Goal: Information Seeking & Learning: Learn about a topic

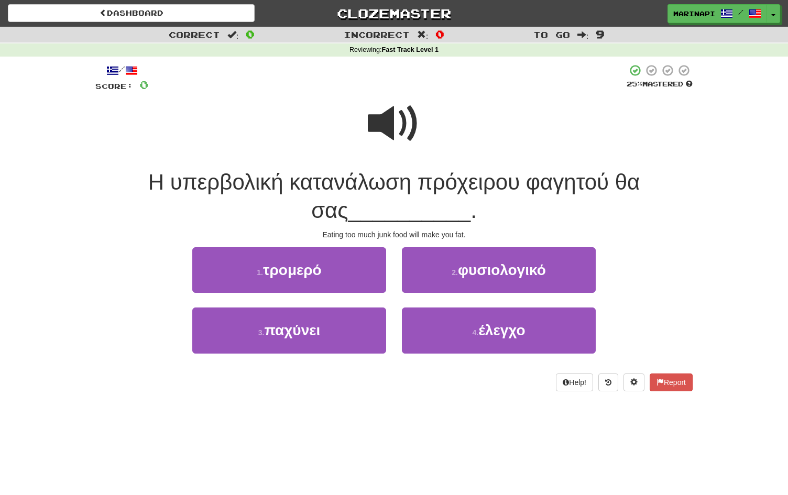
click at [400, 132] on span at bounding box center [394, 123] width 52 height 52
click at [387, 118] on span at bounding box center [394, 123] width 52 height 52
click at [386, 118] on span at bounding box center [394, 123] width 52 height 52
click at [392, 119] on span at bounding box center [394, 123] width 52 height 52
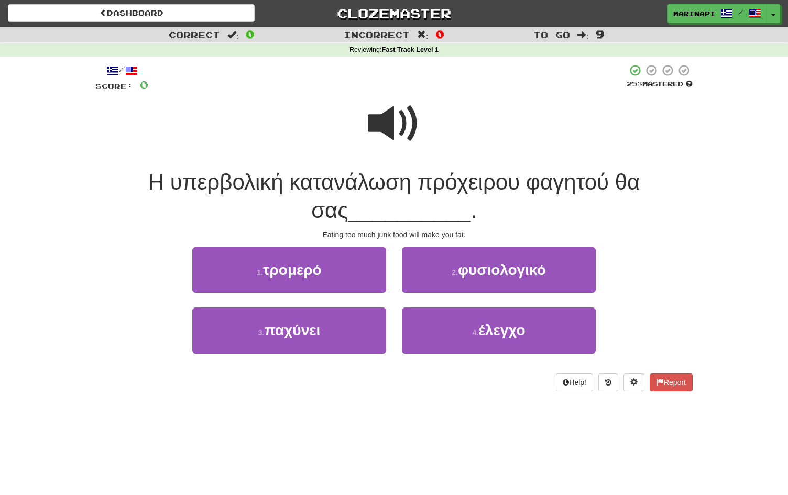
click at [392, 120] on span at bounding box center [394, 123] width 52 height 52
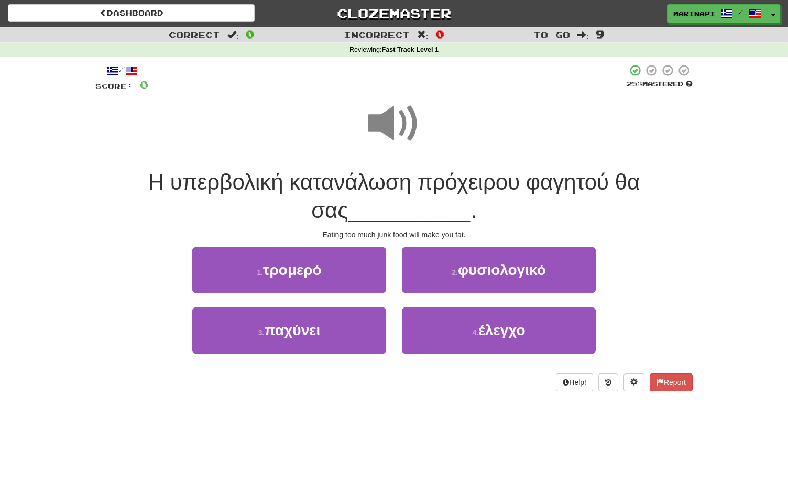
click at [391, 126] on span at bounding box center [394, 123] width 52 height 52
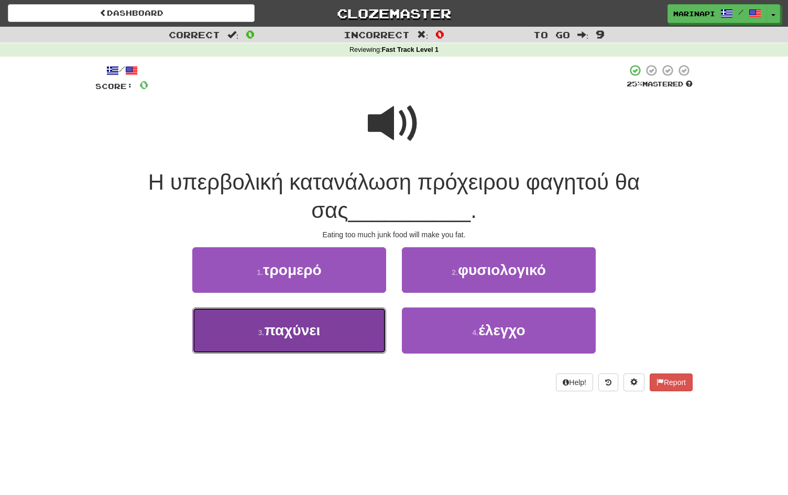
click at [343, 324] on button "3 . παχύνει" at bounding box center [289, 330] width 194 height 46
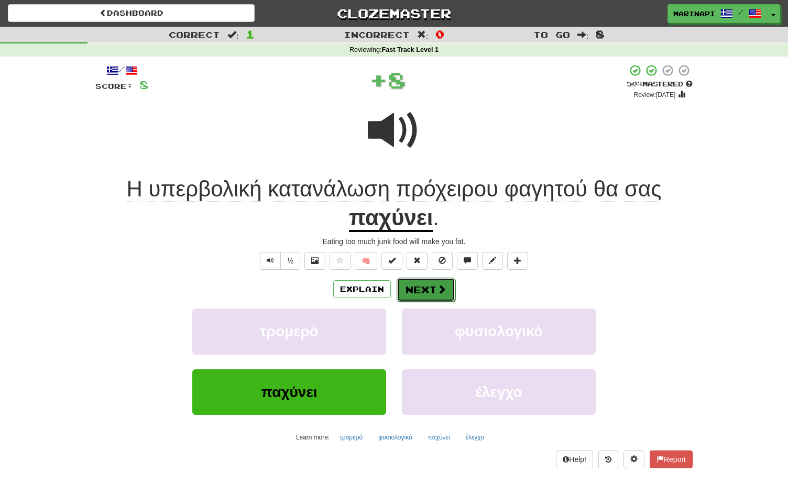
click at [426, 288] on button "Next" at bounding box center [426, 290] width 59 height 24
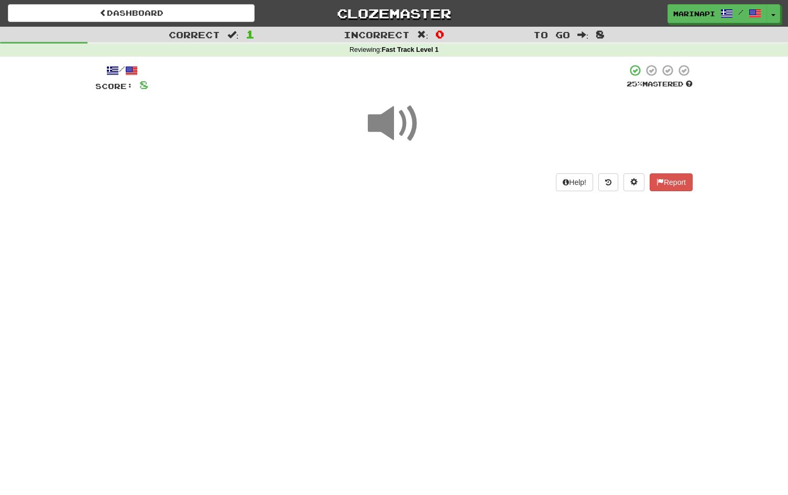
click at [402, 130] on span at bounding box center [394, 123] width 52 height 52
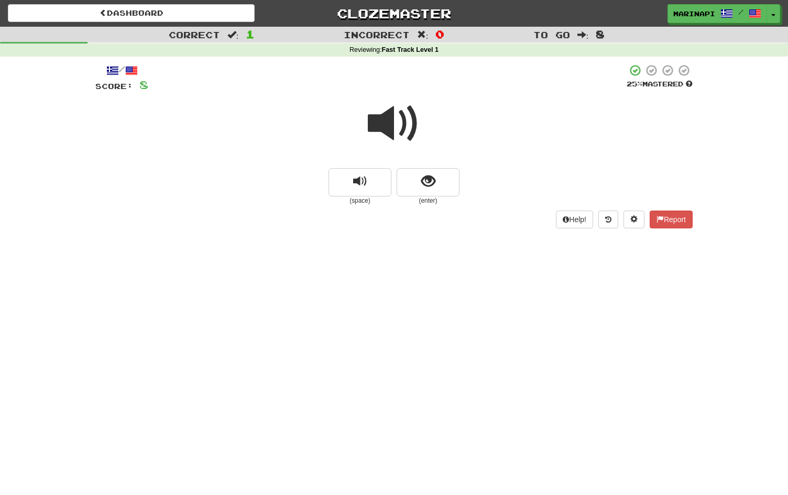
click at [402, 130] on span at bounding box center [394, 123] width 52 height 52
click at [426, 191] on button "show sentence" at bounding box center [428, 182] width 63 height 28
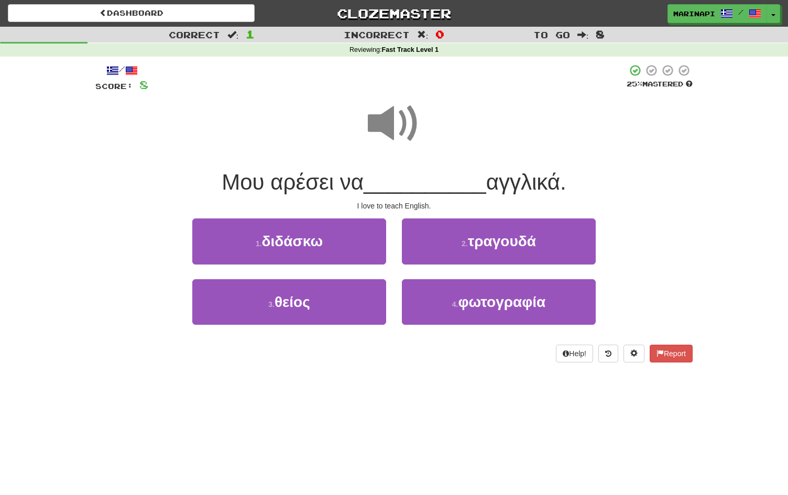
click at [393, 126] on span at bounding box center [394, 123] width 52 height 52
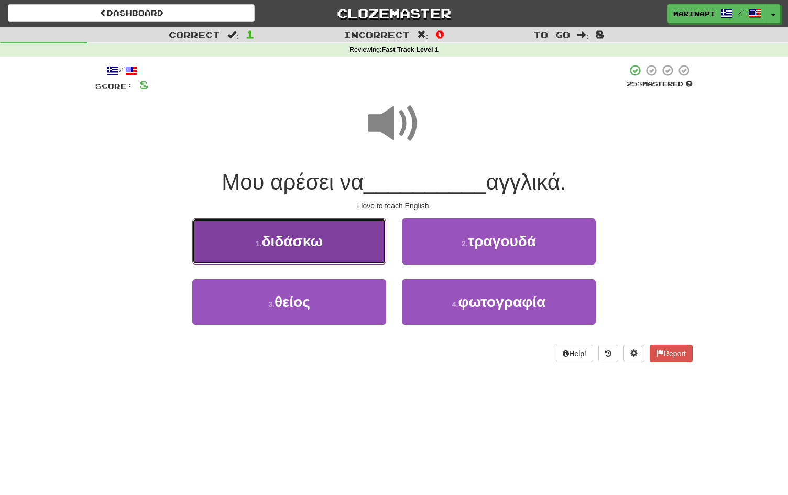
click at [325, 230] on button "1 . διδάσκω" at bounding box center [289, 241] width 194 height 46
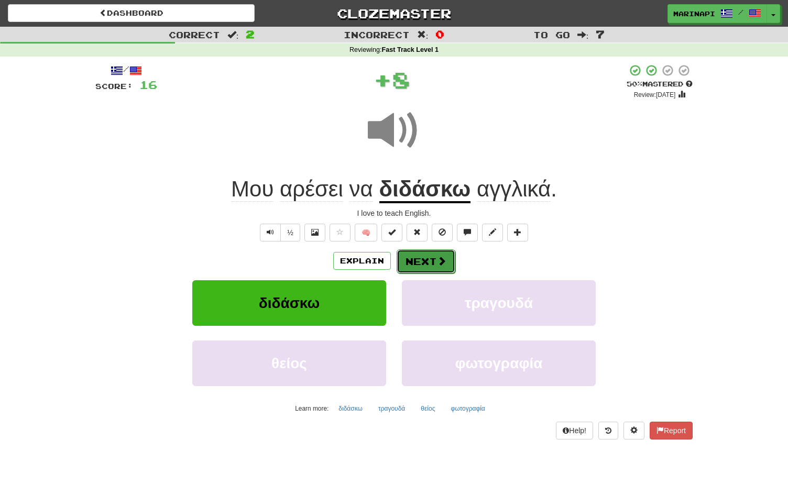
click at [419, 252] on button "Next" at bounding box center [426, 261] width 59 height 24
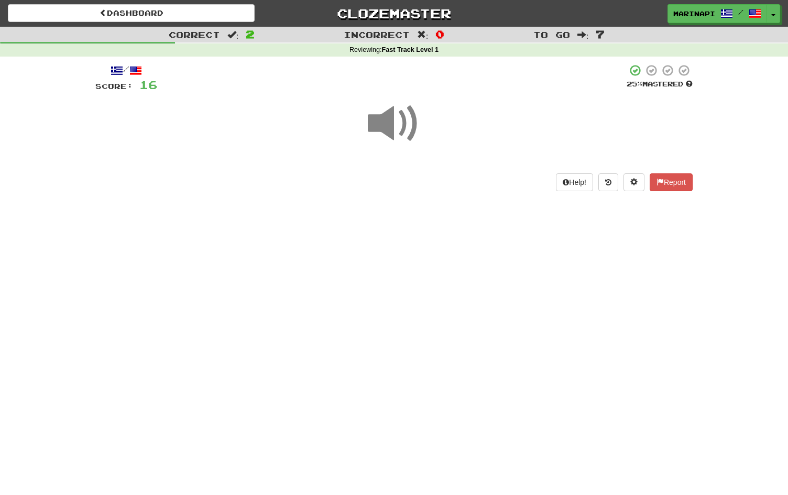
click at [402, 127] on span at bounding box center [394, 123] width 52 height 52
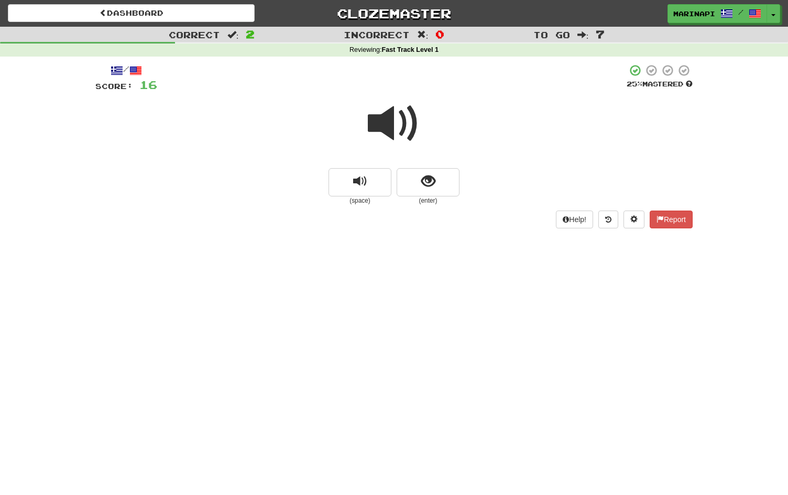
click at [403, 134] on span at bounding box center [394, 123] width 52 height 52
click at [419, 183] on button "show sentence" at bounding box center [428, 182] width 63 height 28
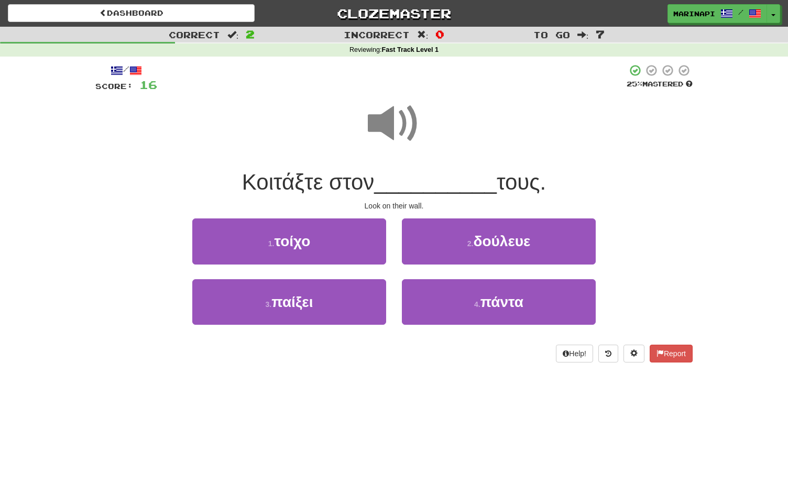
click at [401, 125] on span at bounding box center [394, 123] width 52 height 52
click at [401, 122] on span at bounding box center [394, 123] width 52 height 52
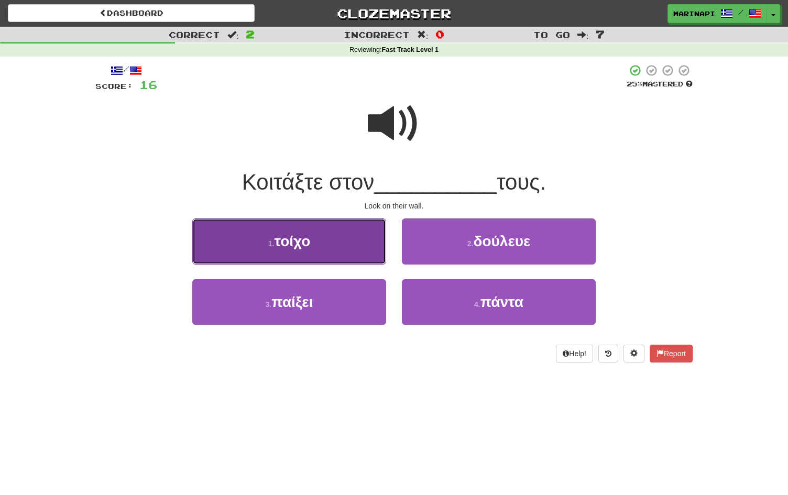
click at [340, 249] on button "1 . τοίχο" at bounding box center [289, 241] width 194 height 46
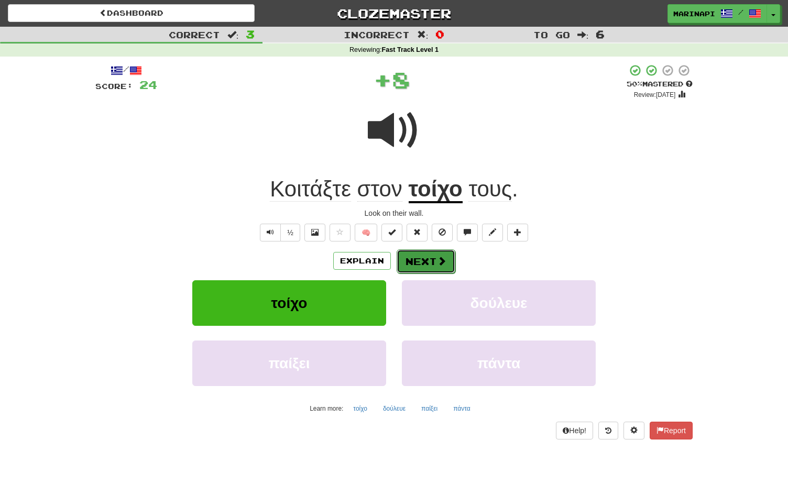
click at [432, 258] on button "Next" at bounding box center [426, 261] width 59 height 24
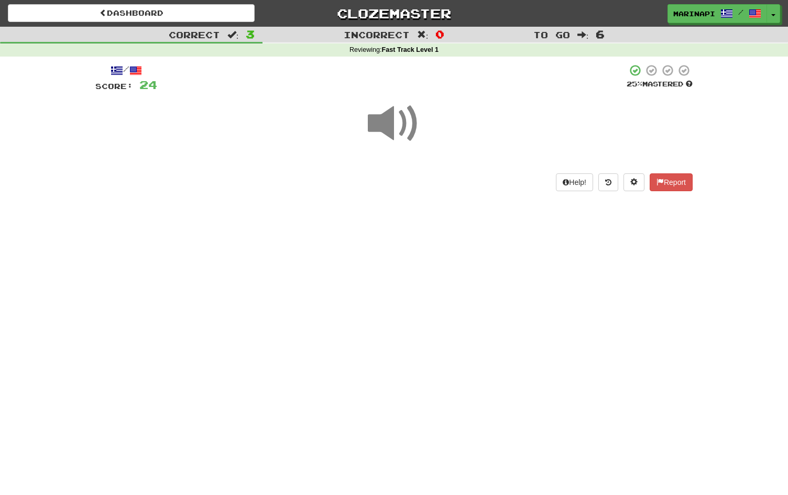
click at [399, 133] on span at bounding box center [394, 123] width 52 height 52
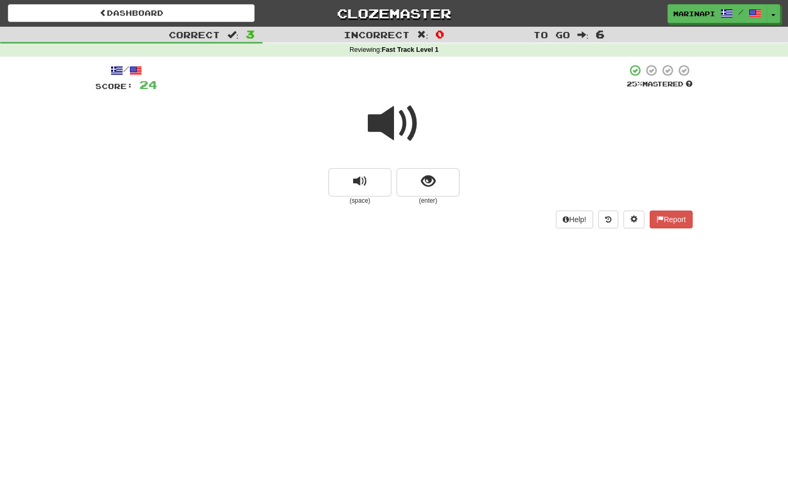
click at [400, 137] on span at bounding box center [394, 123] width 52 height 52
click at [414, 123] on span at bounding box center [394, 123] width 52 height 52
click at [423, 188] on span "show sentence" at bounding box center [428, 181] width 14 height 14
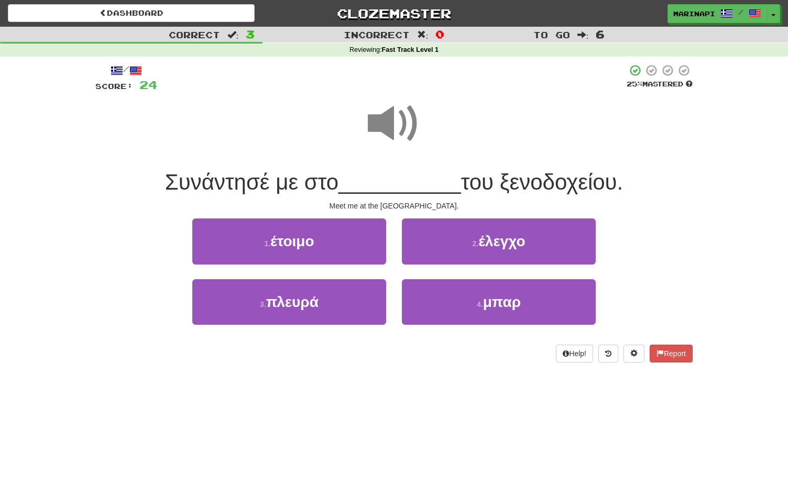
click at [398, 121] on span at bounding box center [394, 123] width 52 height 52
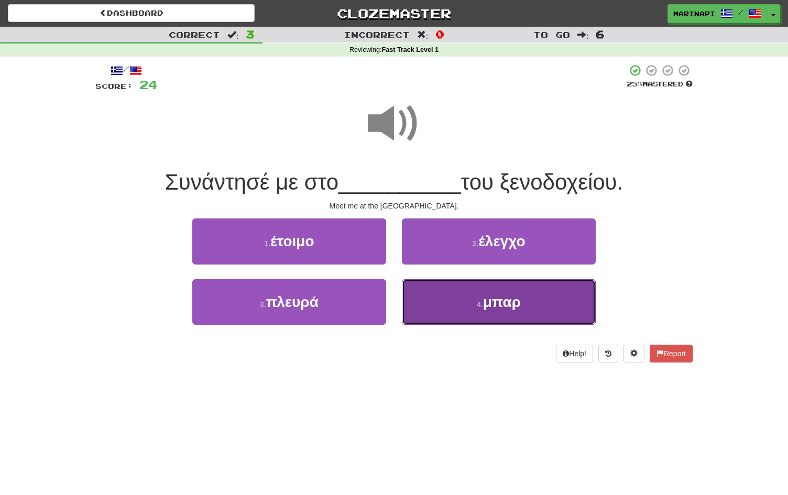
click at [445, 299] on button "4 . μπαρ" at bounding box center [499, 302] width 194 height 46
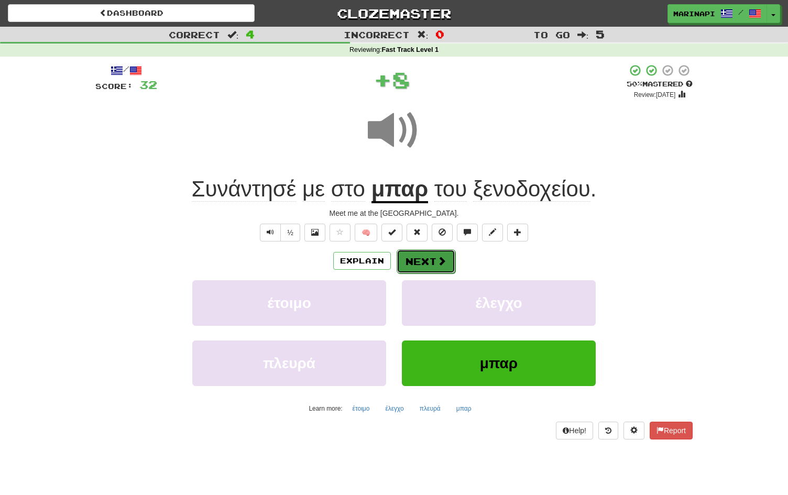
click at [439, 268] on button "Next" at bounding box center [426, 261] width 59 height 24
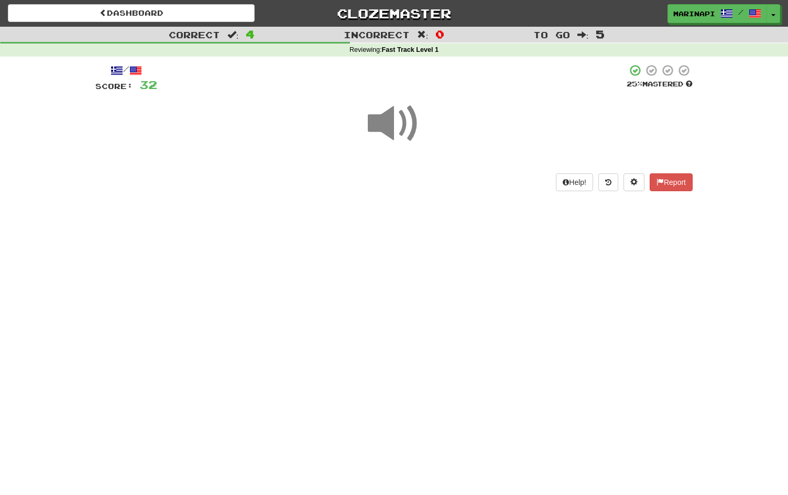
click at [386, 119] on span at bounding box center [394, 123] width 52 height 52
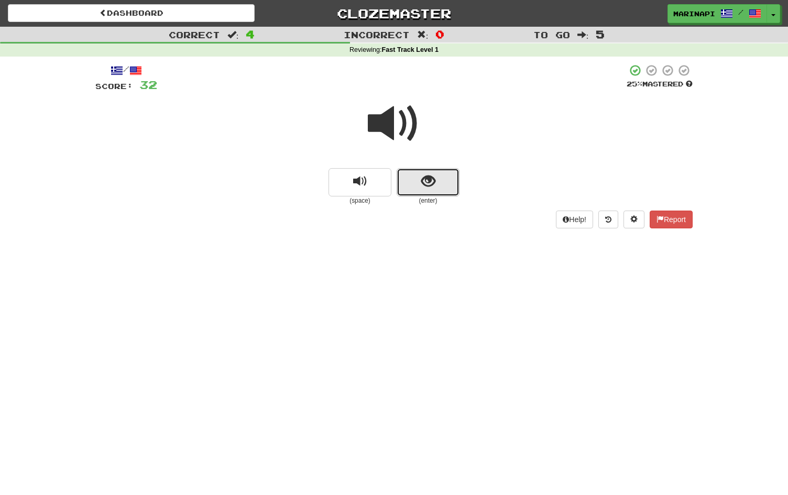
click at [425, 188] on span "show sentence" at bounding box center [428, 181] width 14 height 14
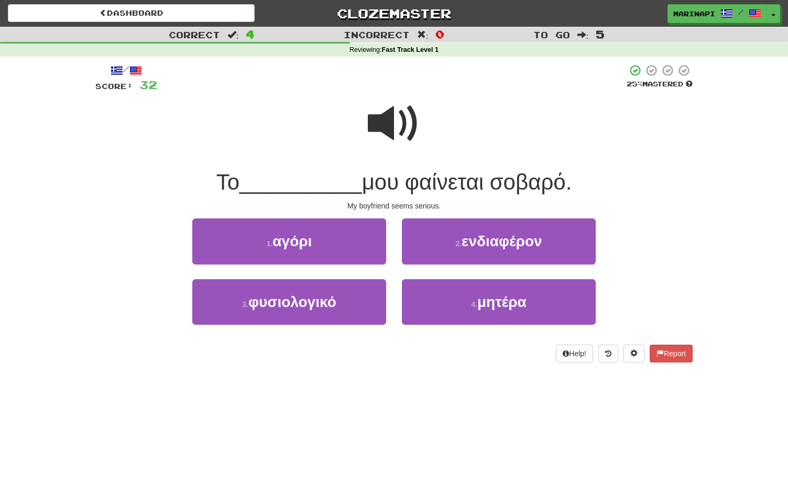
click at [403, 136] on span at bounding box center [394, 123] width 52 height 52
click at [408, 127] on span at bounding box center [394, 123] width 52 height 52
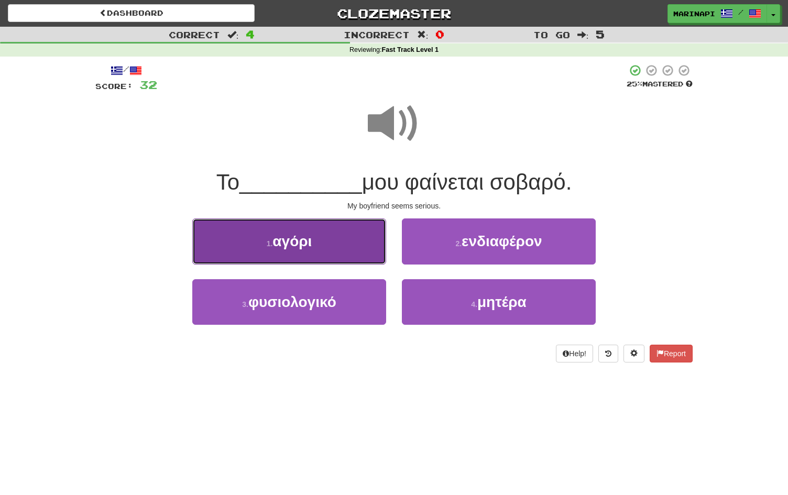
click at [365, 237] on button "1 . αγόρι" at bounding box center [289, 241] width 194 height 46
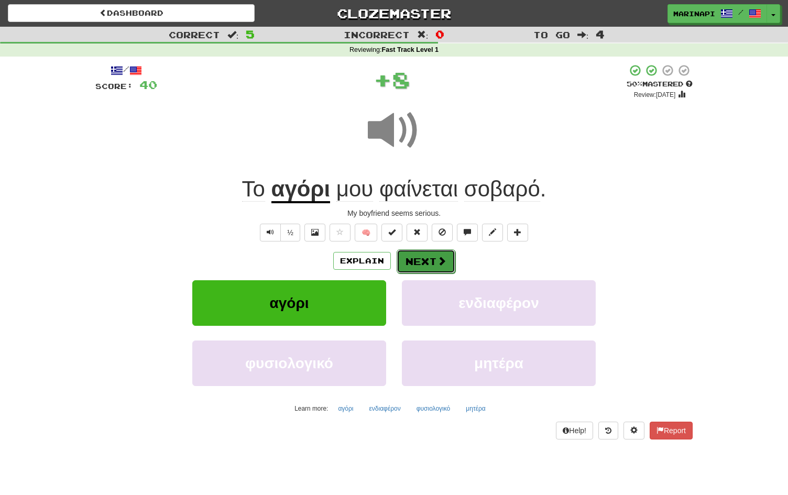
click at [421, 261] on button "Next" at bounding box center [426, 261] width 59 height 24
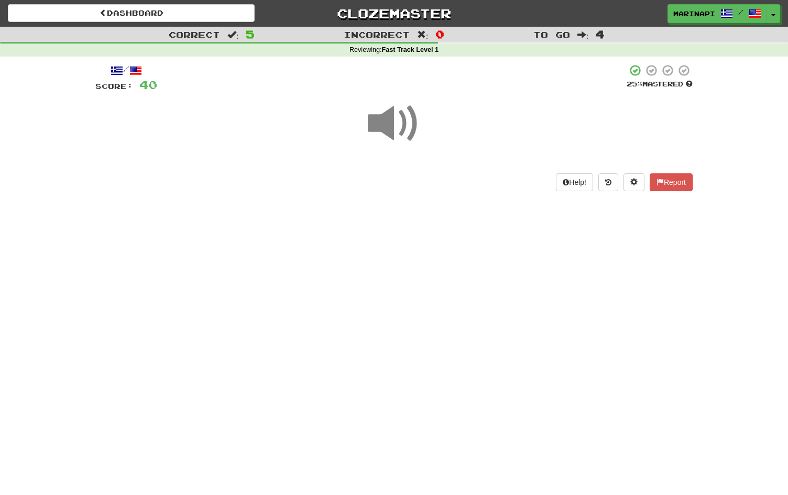
click at [398, 136] on span at bounding box center [394, 123] width 52 height 52
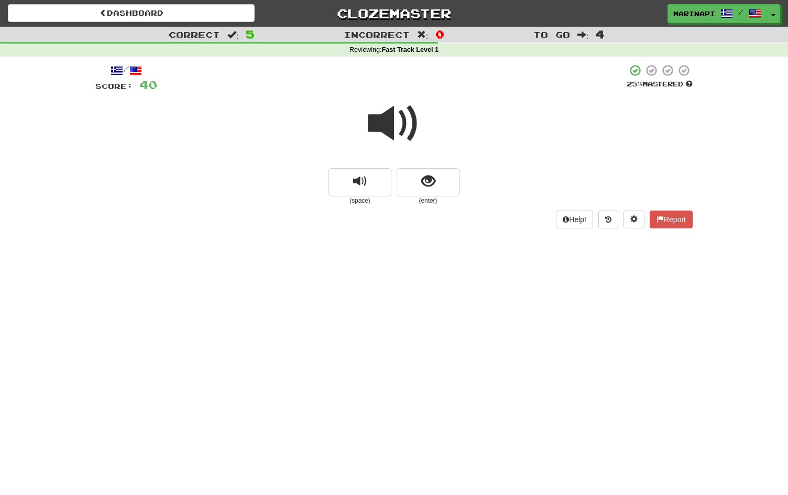
click at [398, 136] on span at bounding box center [394, 123] width 52 height 52
click at [420, 185] on button "show sentence" at bounding box center [428, 182] width 63 height 28
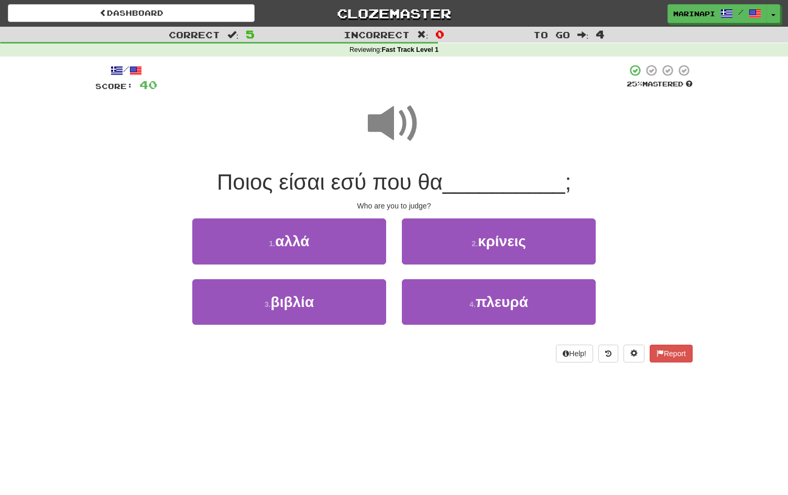
click at [395, 129] on span at bounding box center [394, 123] width 52 height 52
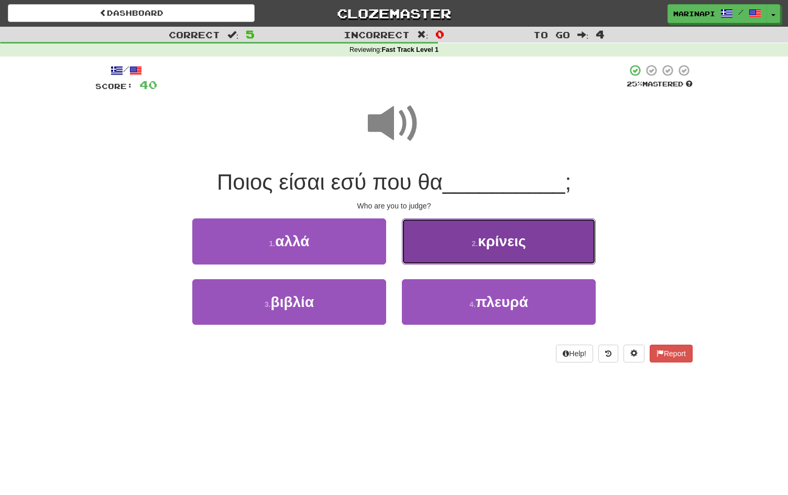
click at [435, 259] on button "2 . κρίνεις" at bounding box center [499, 241] width 194 height 46
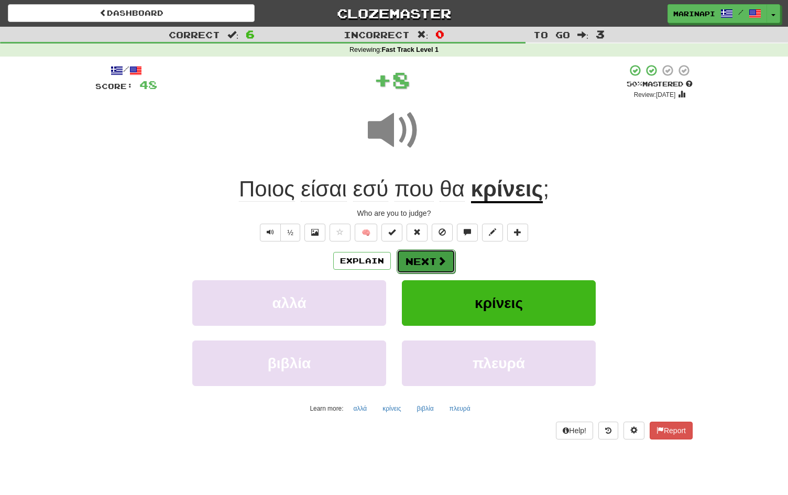
click at [433, 255] on button "Next" at bounding box center [426, 261] width 59 height 24
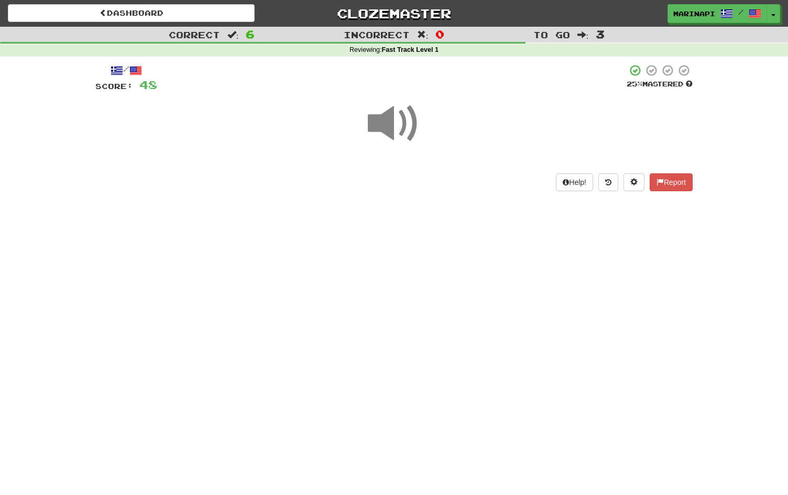
click at [410, 114] on span at bounding box center [394, 123] width 52 height 52
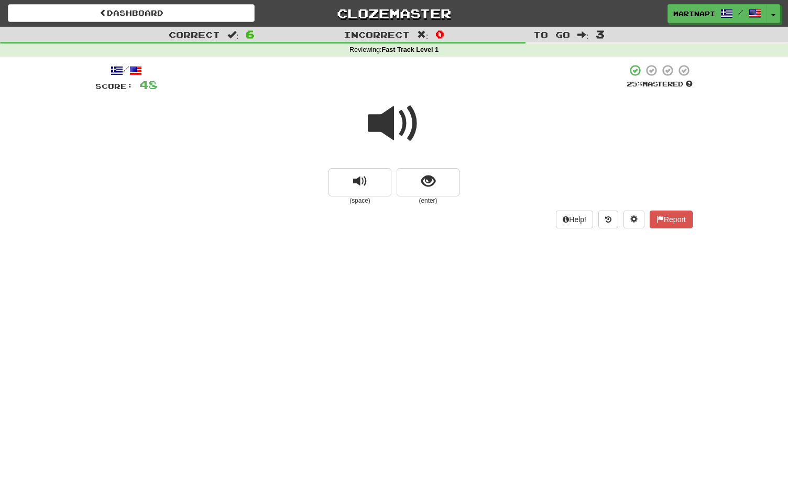
click at [404, 136] on span at bounding box center [394, 123] width 52 height 52
click at [422, 185] on span "show sentence" at bounding box center [428, 181] width 14 height 14
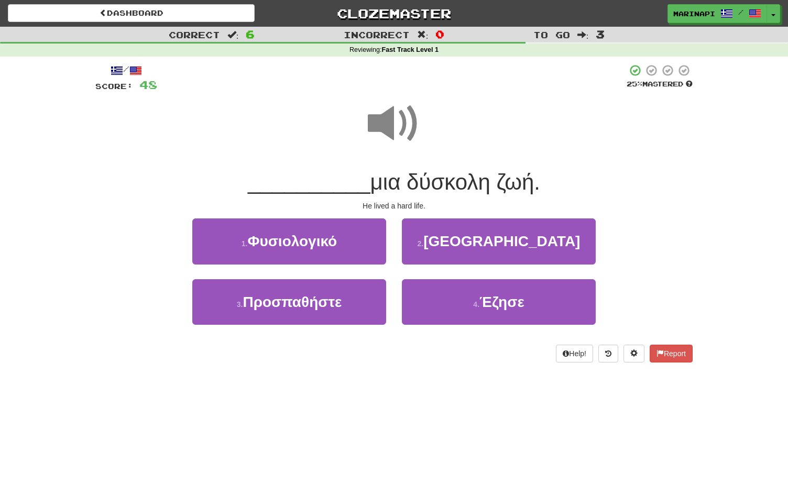
click at [396, 112] on span at bounding box center [394, 123] width 52 height 52
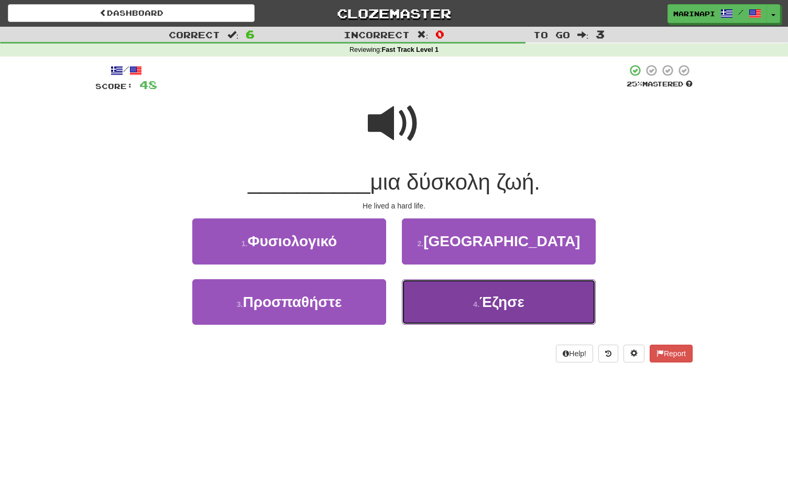
click at [437, 299] on button "4 . Έζησε" at bounding box center [499, 302] width 194 height 46
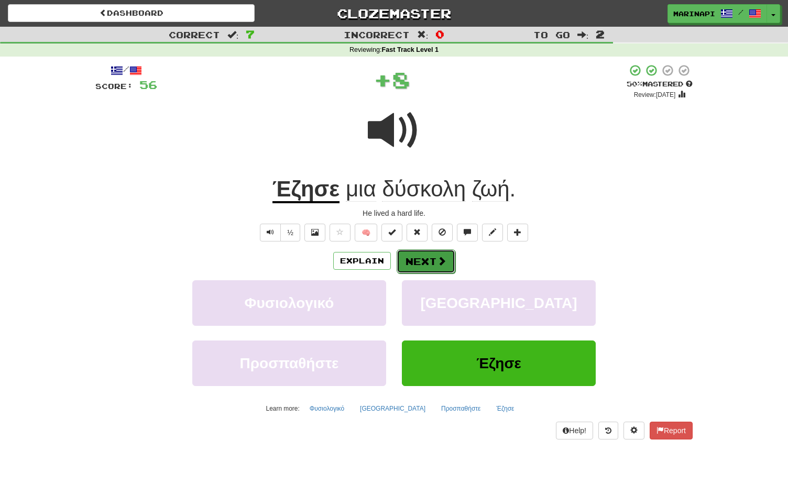
click at [429, 262] on button "Next" at bounding box center [426, 261] width 59 height 24
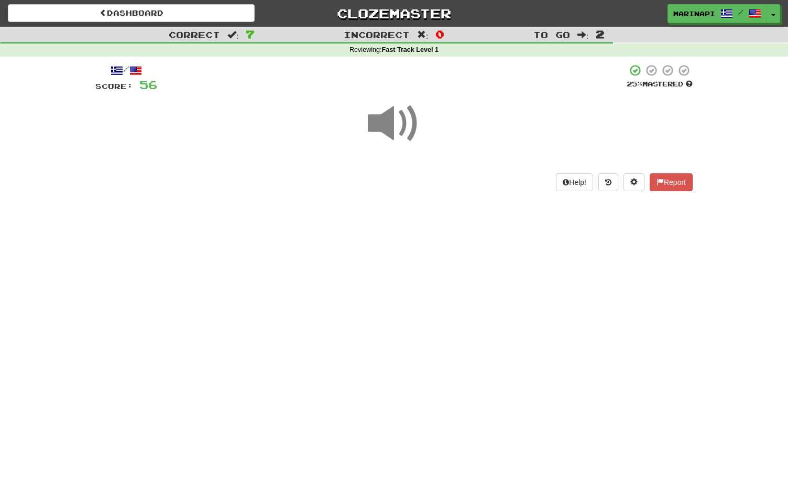
click at [399, 131] on span at bounding box center [394, 123] width 52 height 52
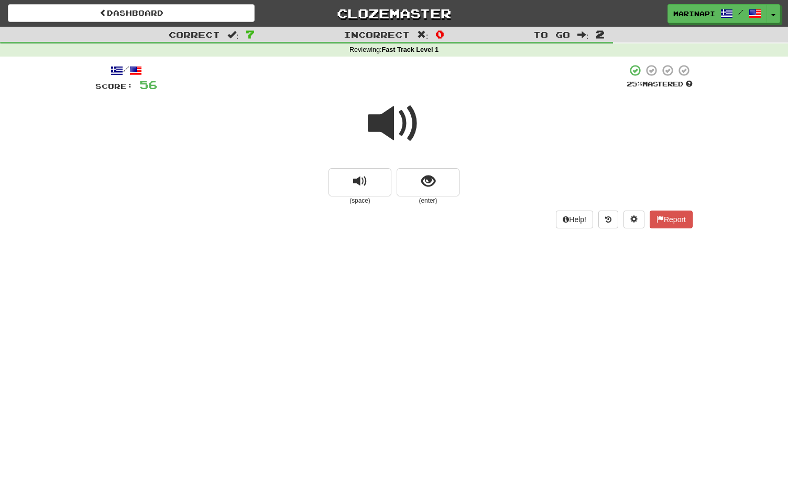
click at [397, 132] on span at bounding box center [394, 123] width 52 height 52
click at [425, 192] on button "show sentence" at bounding box center [428, 182] width 63 height 28
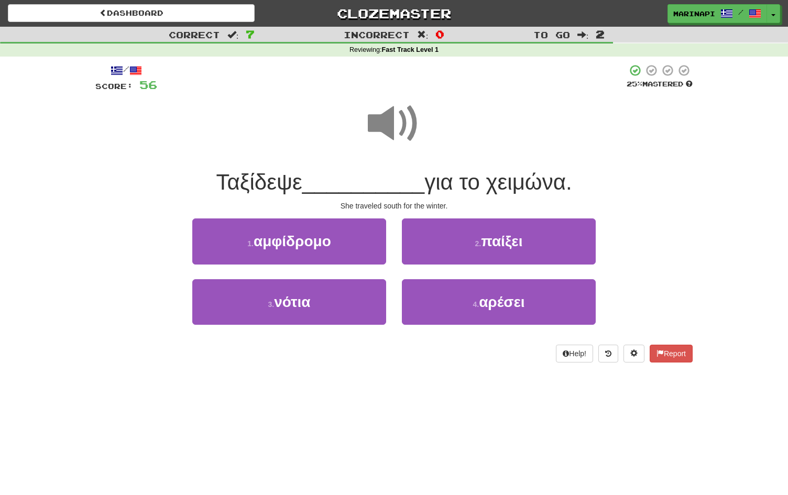
click at [395, 127] on span at bounding box center [394, 123] width 52 height 52
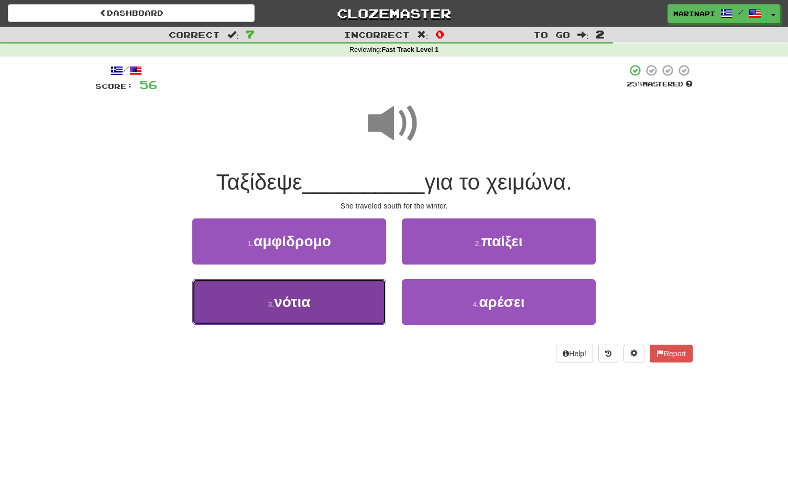
click at [355, 310] on button "3 . νότια" at bounding box center [289, 302] width 194 height 46
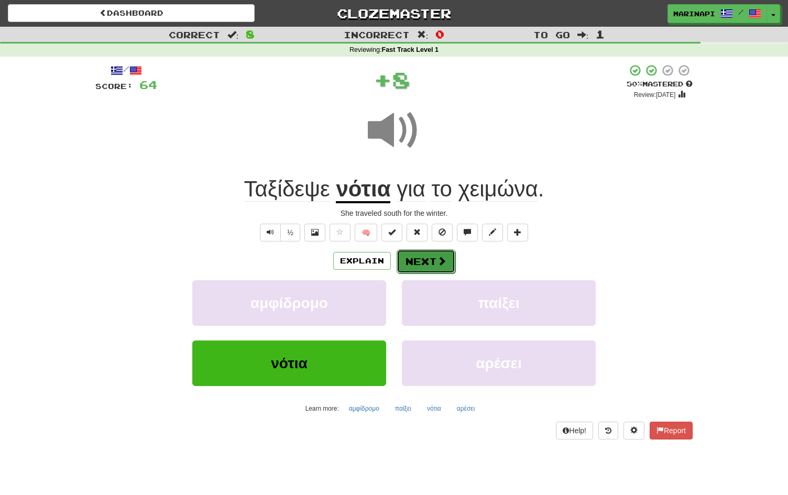
click at [433, 255] on button "Next" at bounding box center [426, 261] width 59 height 24
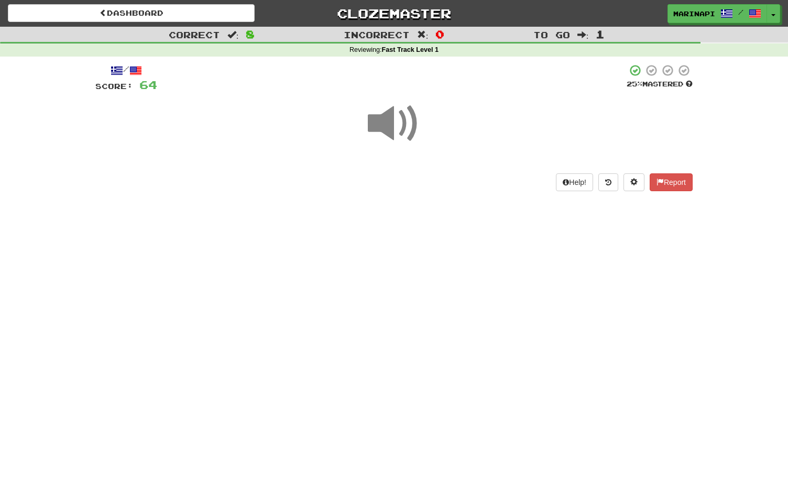
click at [403, 126] on span at bounding box center [394, 123] width 52 height 52
click at [407, 123] on span at bounding box center [394, 123] width 52 height 52
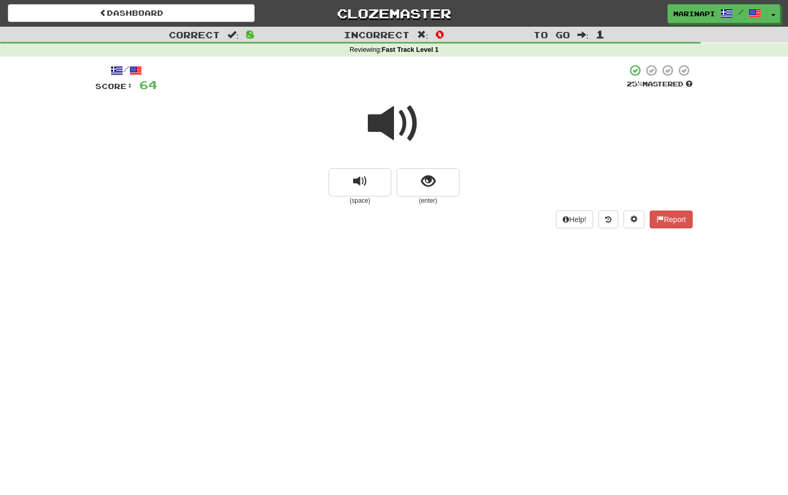
click at [406, 133] on span at bounding box center [394, 123] width 52 height 52
click at [416, 180] on button "show sentence" at bounding box center [428, 182] width 63 height 28
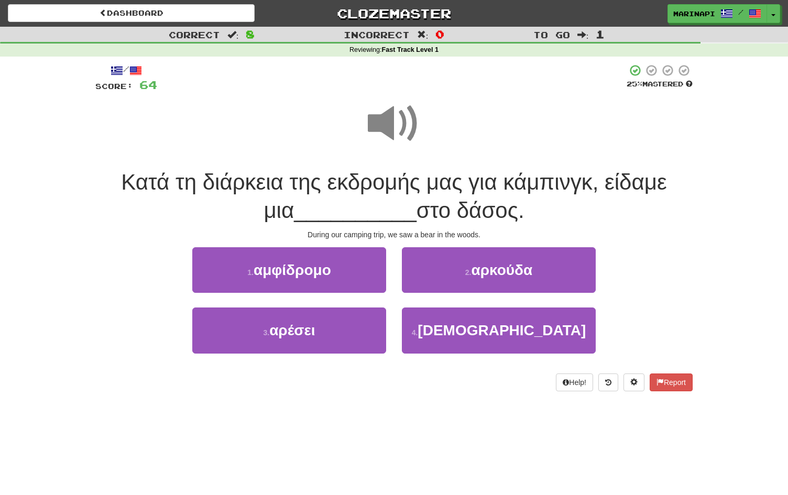
click at [406, 119] on span at bounding box center [394, 123] width 52 height 52
click at [397, 137] on span at bounding box center [394, 123] width 52 height 52
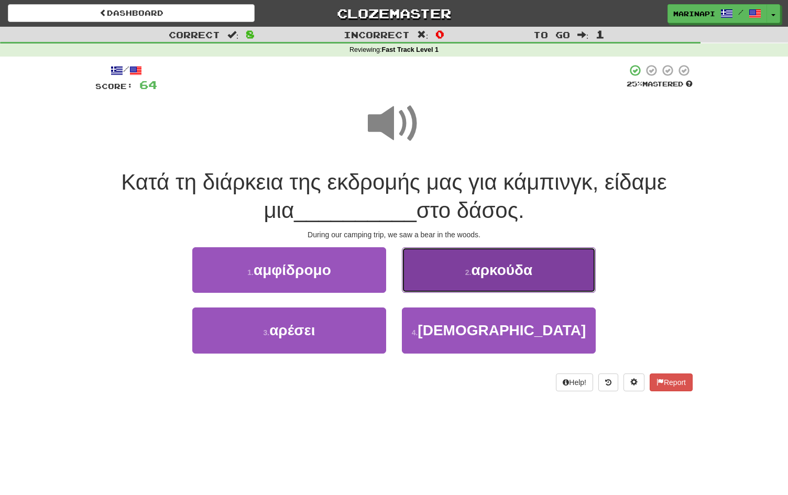
click at [447, 278] on button "2 . αρκούδα" at bounding box center [499, 270] width 194 height 46
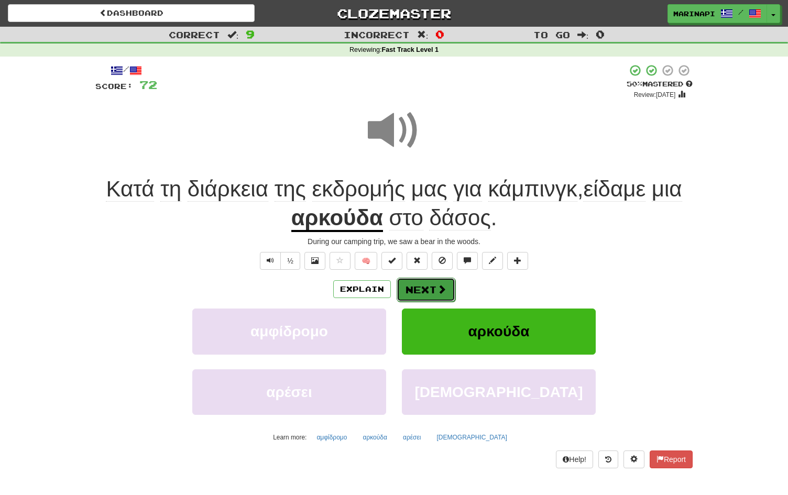
click at [426, 291] on button "Next" at bounding box center [426, 290] width 59 height 24
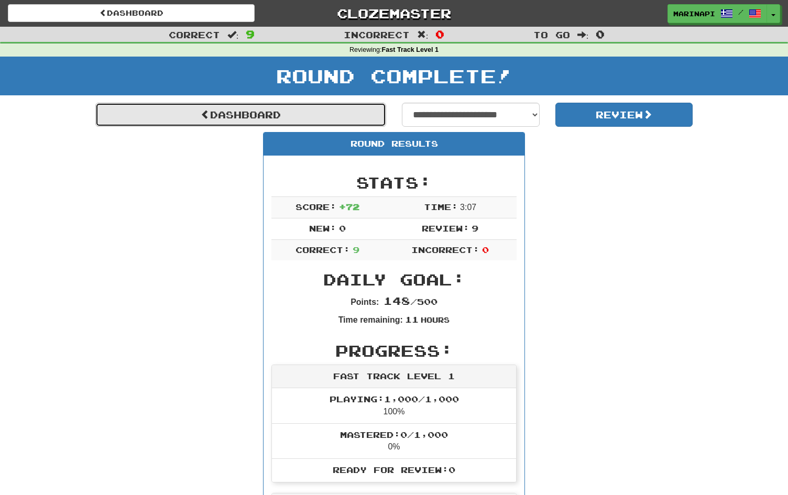
click at [254, 115] on link "Dashboard" at bounding box center [240, 115] width 291 height 24
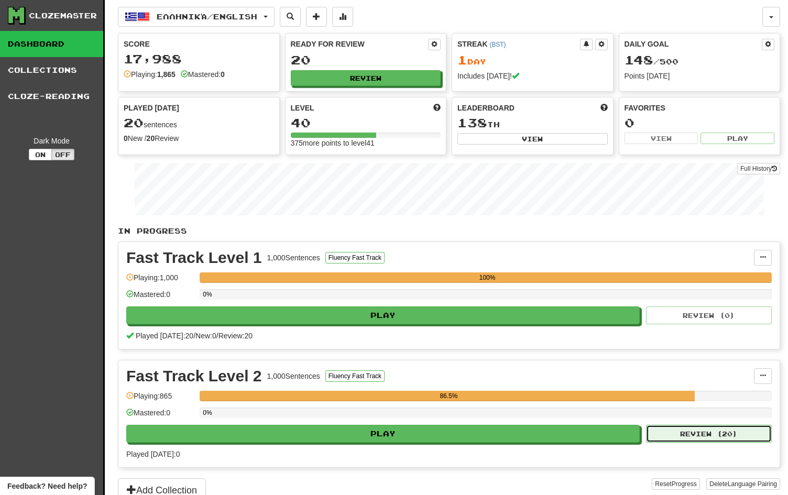
click at [728, 430] on button "Review ( 20 )" at bounding box center [709, 434] width 126 height 18
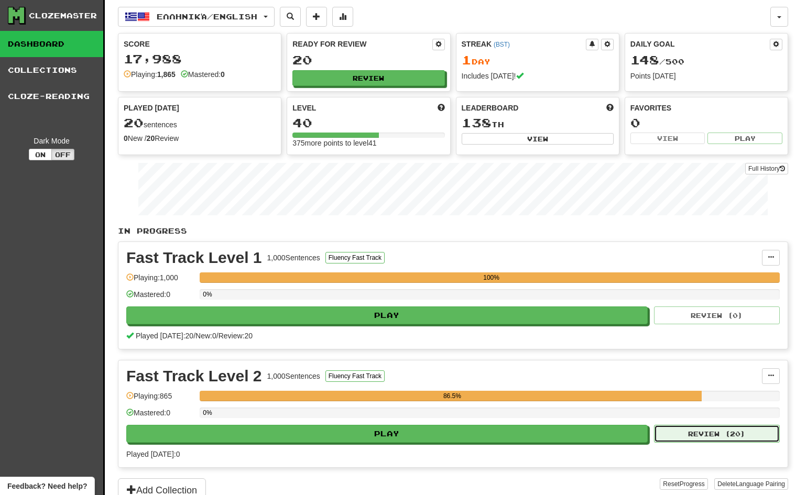
select select "**"
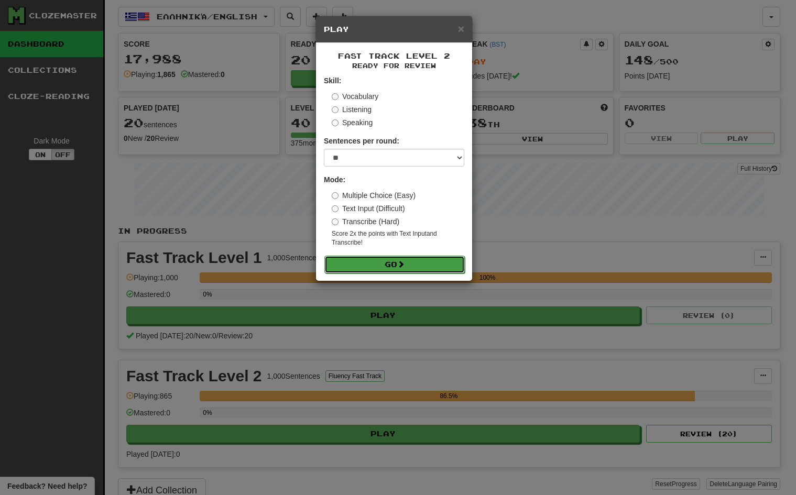
click at [417, 269] on button "Go" at bounding box center [394, 265] width 140 height 18
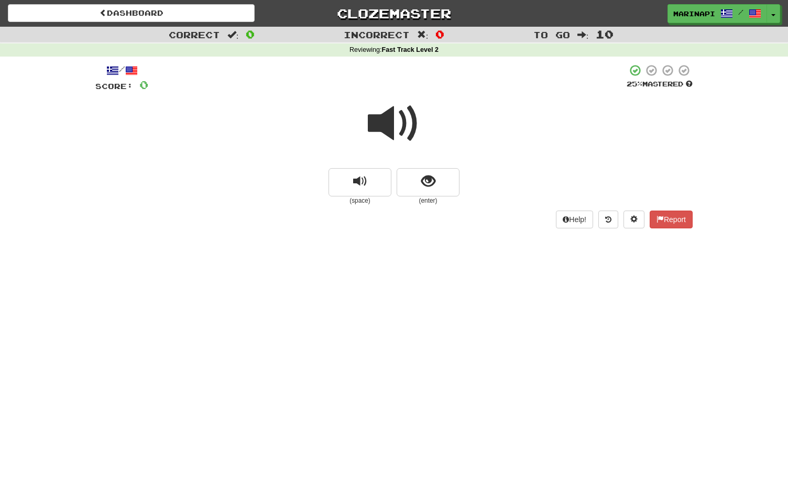
click at [403, 134] on span at bounding box center [394, 123] width 52 height 52
click at [370, 186] on button "replay audio" at bounding box center [359, 182] width 63 height 28
click at [401, 126] on span at bounding box center [394, 123] width 52 height 52
click at [372, 192] on button "replay audio" at bounding box center [359, 182] width 63 height 28
click at [410, 125] on span at bounding box center [394, 123] width 52 height 52
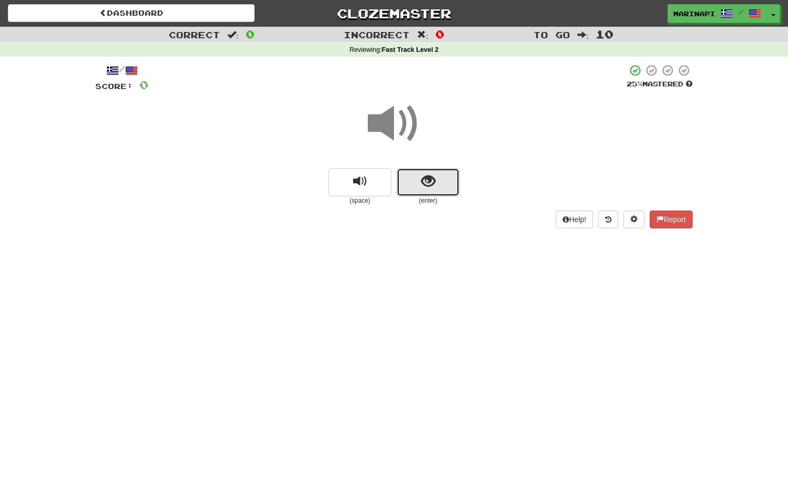
click at [417, 182] on button "show sentence" at bounding box center [428, 182] width 63 height 28
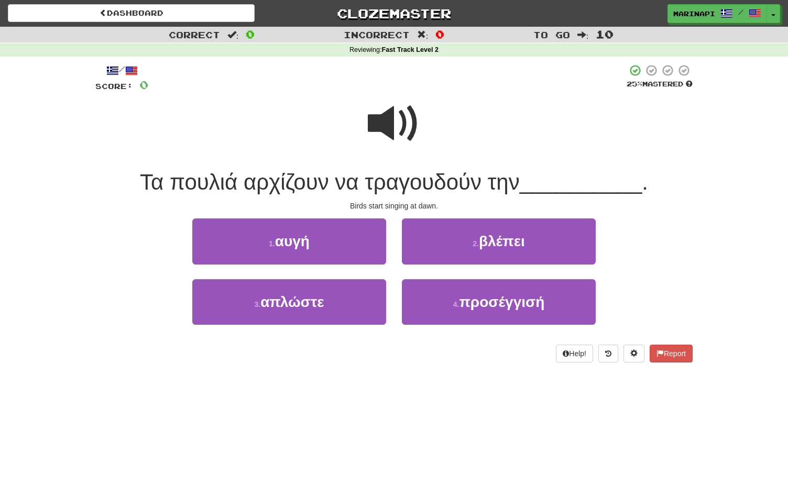
click at [391, 132] on span at bounding box center [394, 123] width 52 height 52
click at [394, 133] on span at bounding box center [394, 123] width 52 height 52
click at [405, 127] on span at bounding box center [394, 123] width 52 height 52
click at [402, 135] on span at bounding box center [394, 123] width 52 height 52
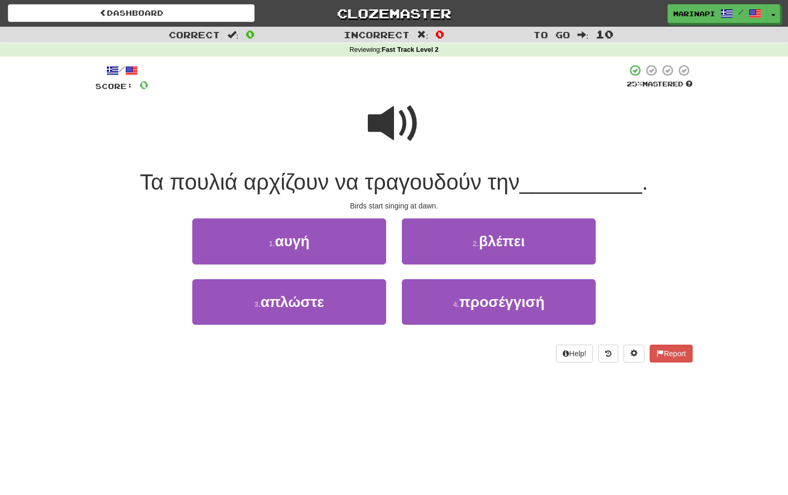
click at [402, 135] on span at bounding box center [394, 123] width 52 height 52
click at [382, 134] on span at bounding box center [394, 123] width 52 height 52
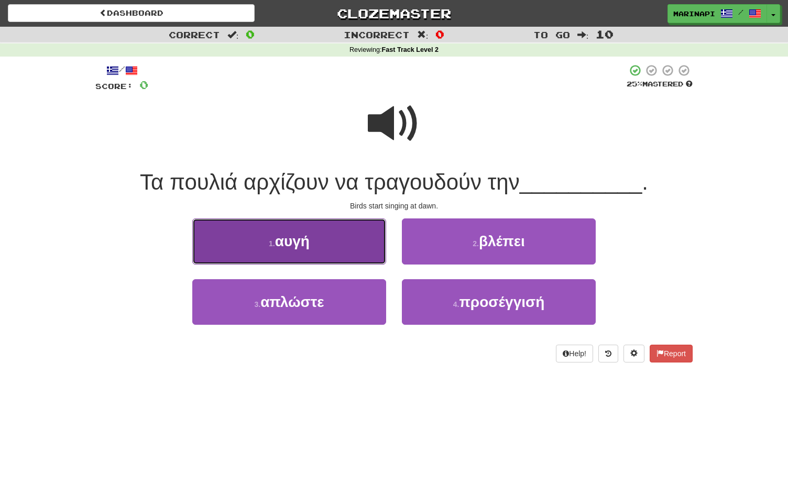
click at [345, 241] on button "1 . αυγή" at bounding box center [289, 241] width 194 height 46
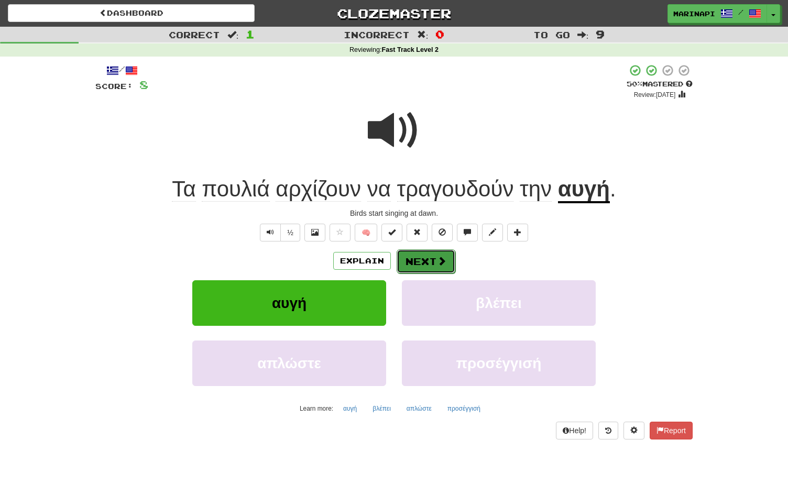
click at [423, 269] on button "Next" at bounding box center [426, 261] width 59 height 24
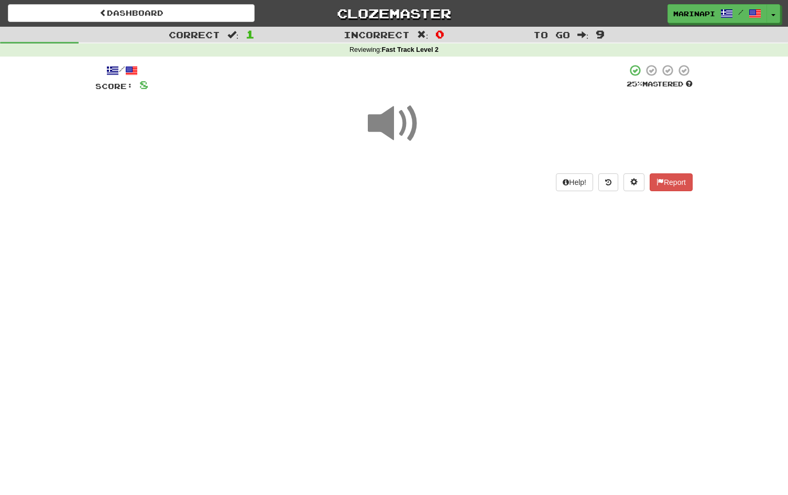
click at [393, 126] on span at bounding box center [394, 123] width 52 height 52
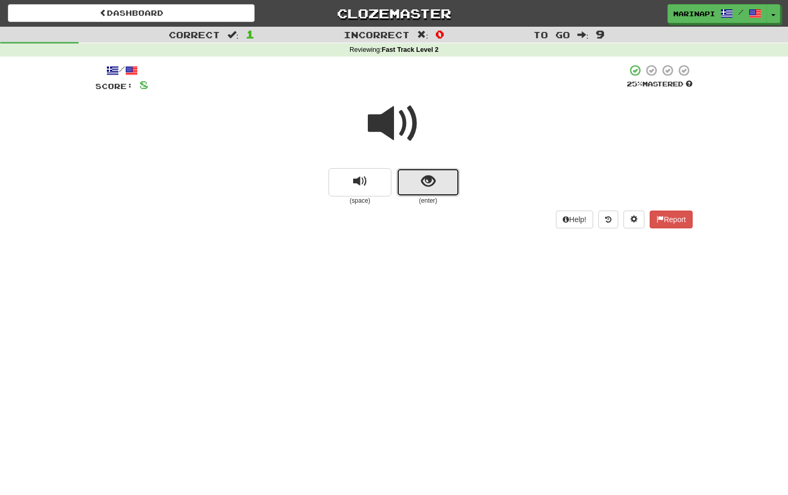
click at [405, 175] on button "show sentence" at bounding box center [428, 182] width 63 height 28
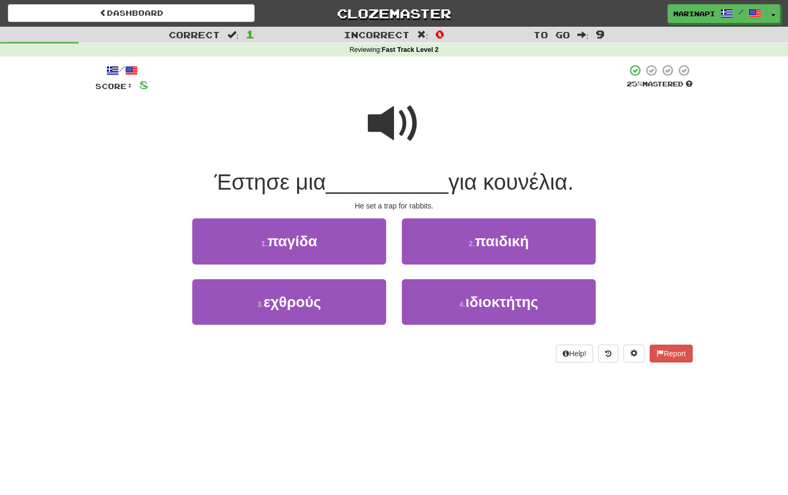
click at [396, 119] on span at bounding box center [394, 123] width 52 height 52
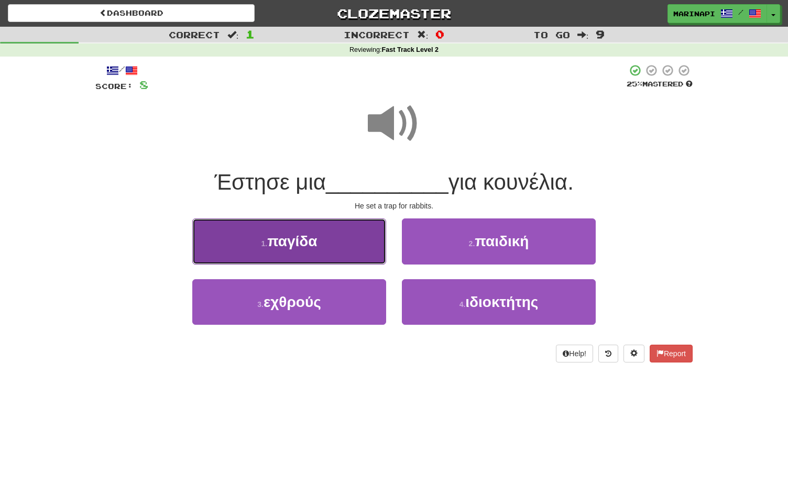
click at [350, 237] on button "1 . παγίδα" at bounding box center [289, 241] width 194 height 46
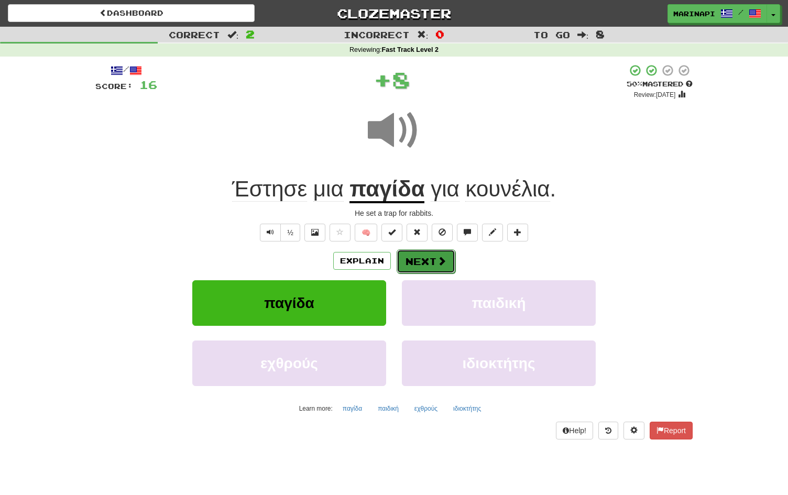
click at [420, 261] on button "Next" at bounding box center [426, 261] width 59 height 24
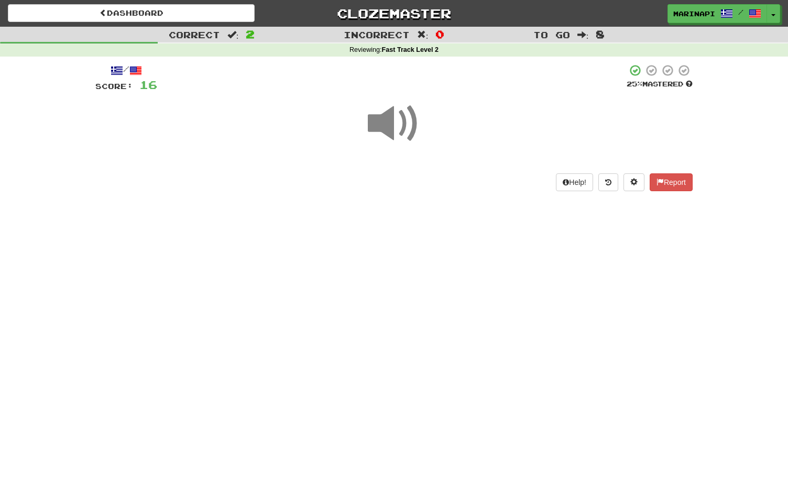
click at [398, 128] on span at bounding box center [394, 123] width 52 height 52
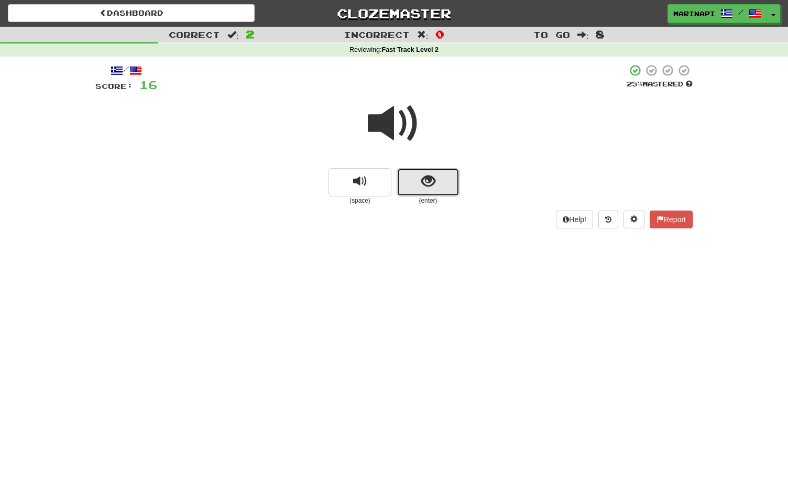
click at [418, 175] on button "show sentence" at bounding box center [428, 182] width 63 height 28
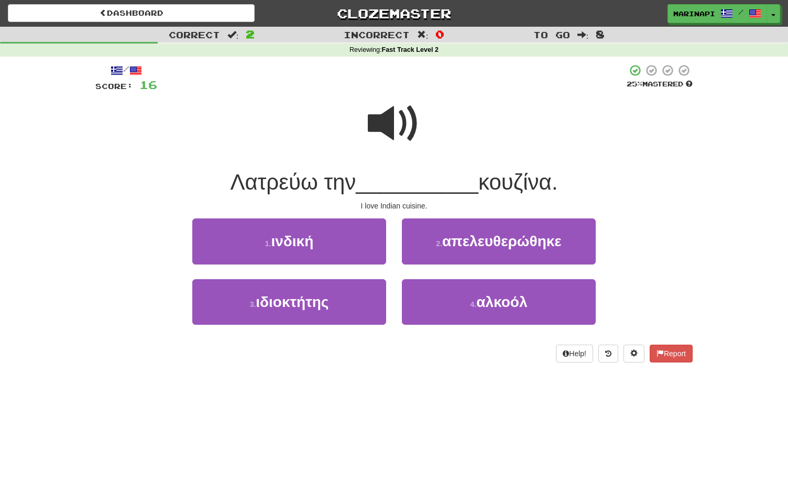
click at [402, 128] on span at bounding box center [394, 123] width 52 height 52
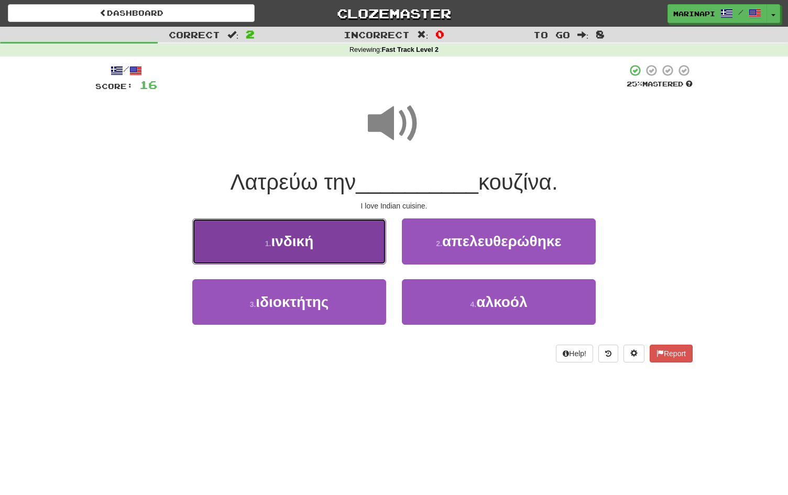
click at [353, 252] on button "1 . ινδική" at bounding box center [289, 241] width 194 height 46
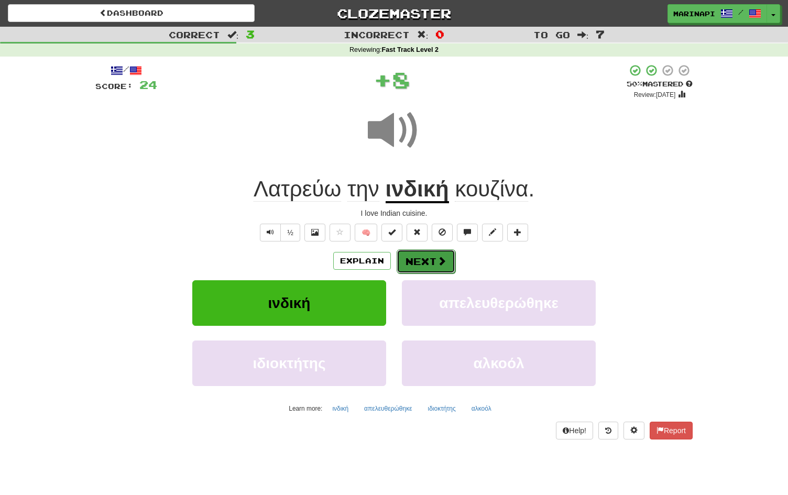
click at [422, 261] on button "Next" at bounding box center [426, 261] width 59 height 24
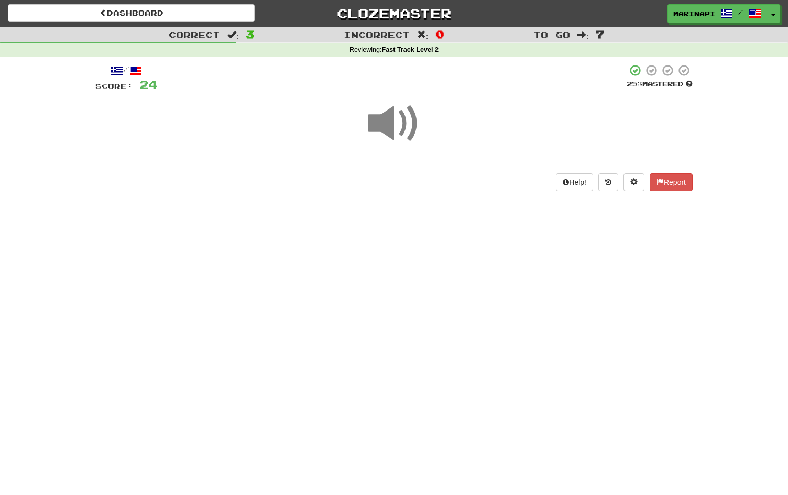
click at [397, 142] on span at bounding box center [394, 123] width 52 height 52
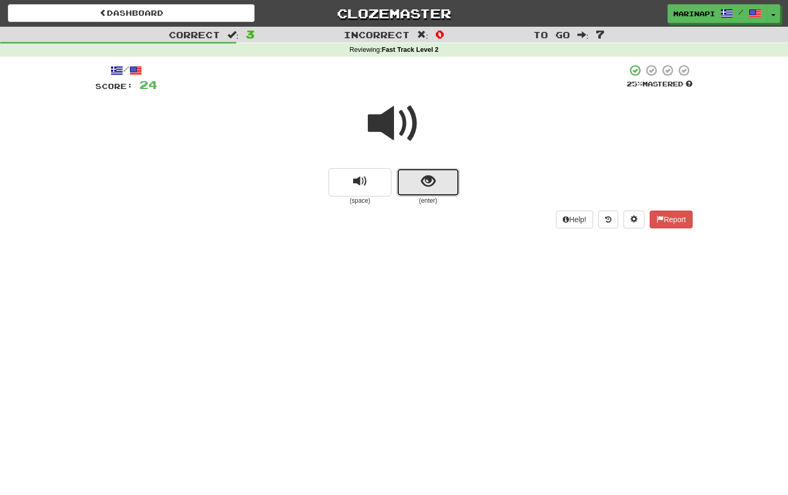
click at [414, 189] on button "show sentence" at bounding box center [428, 182] width 63 height 28
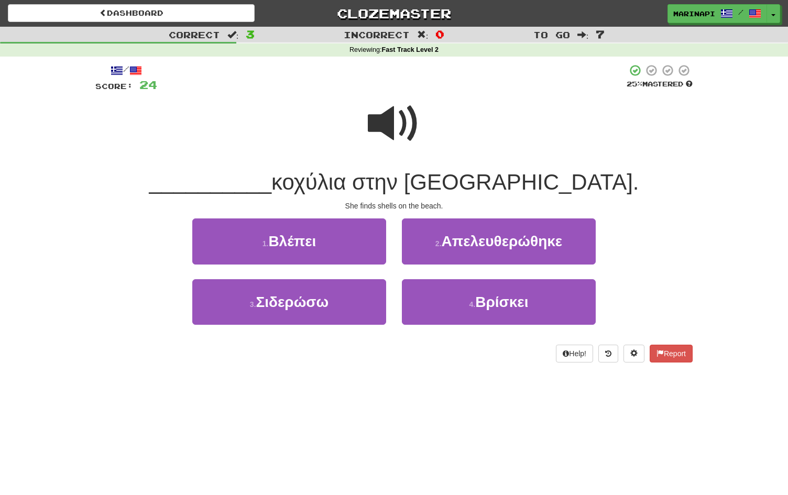
click at [398, 127] on span at bounding box center [394, 123] width 52 height 52
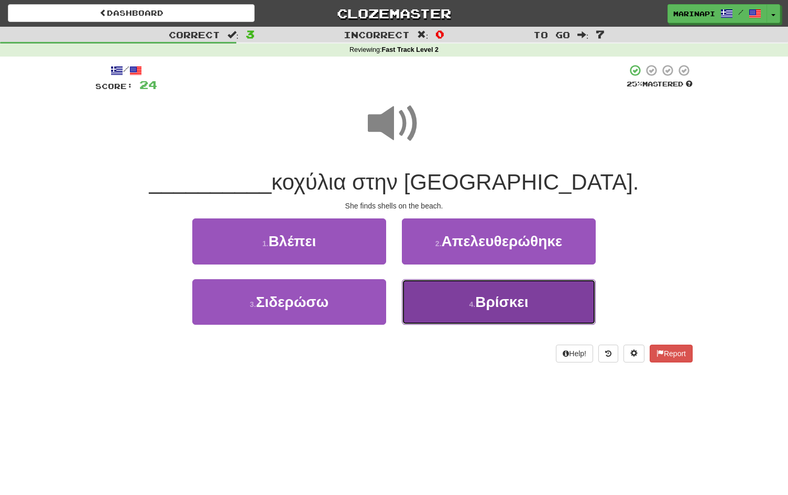
click at [442, 302] on button "4 . Βρίσκει" at bounding box center [499, 302] width 194 height 46
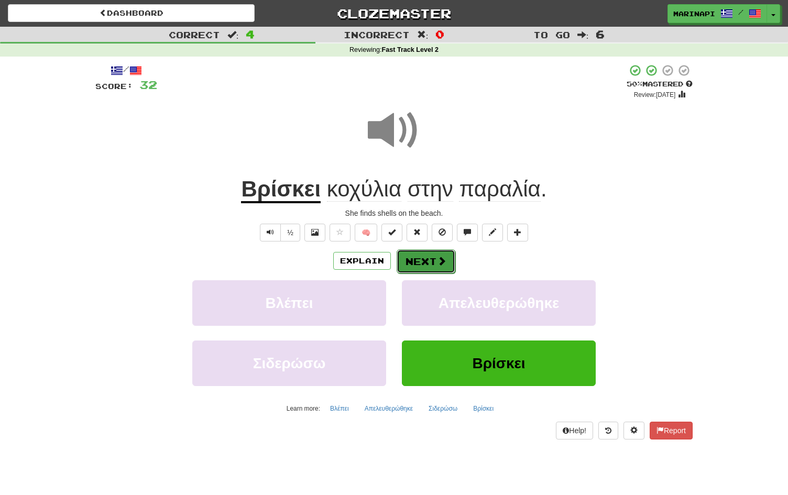
click at [425, 265] on button "Next" at bounding box center [426, 261] width 59 height 24
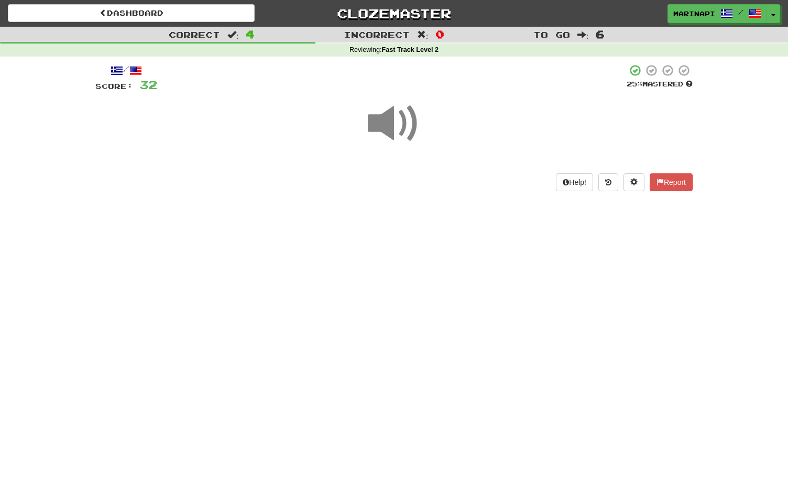
click at [397, 115] on span at bounding box center [394, 123] width 52 height 52
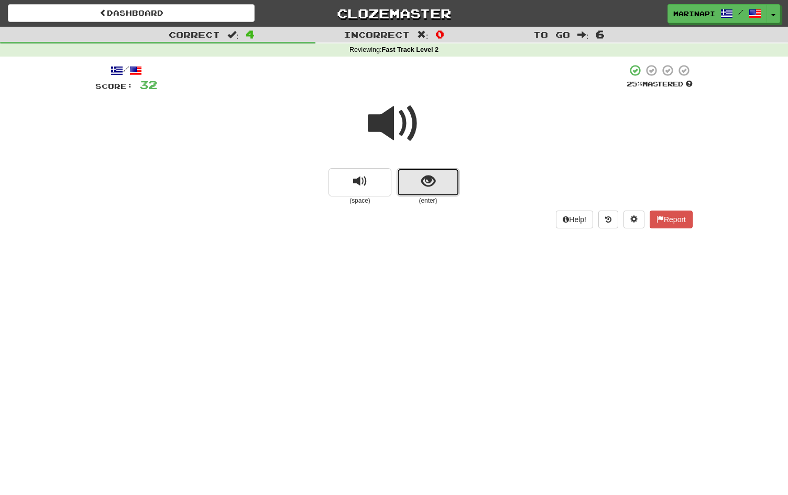
click at [418, 188] on button "show sentence" at bounding box center [428, 182] width 63 height 28
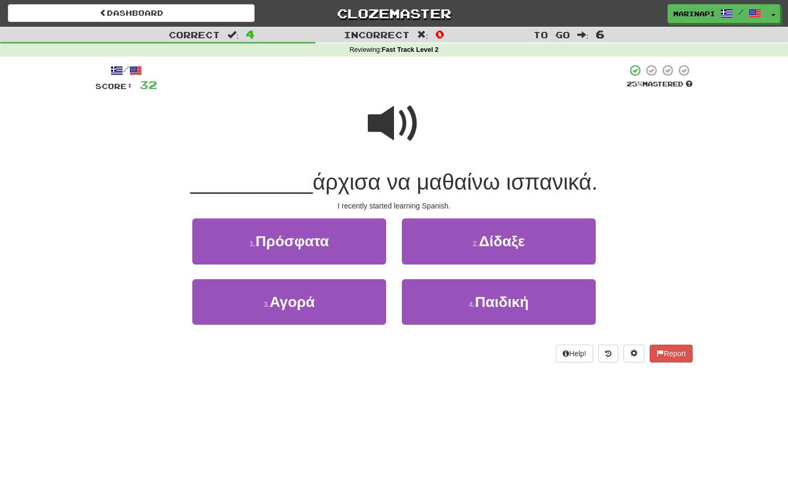
click at [386, 128] on span at bounding box center [394, 123] width 52 height 52
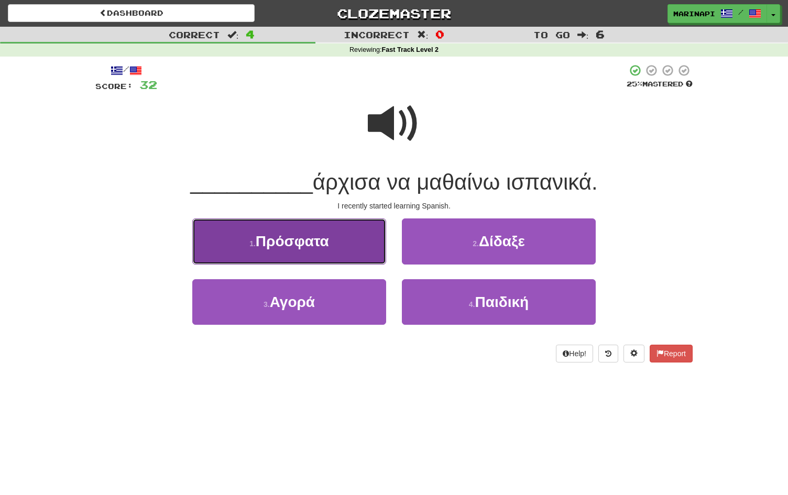
click at [359, 233] on button "1 . Πρόσφατα" at bounding box center [289, 241] width 194 height 46
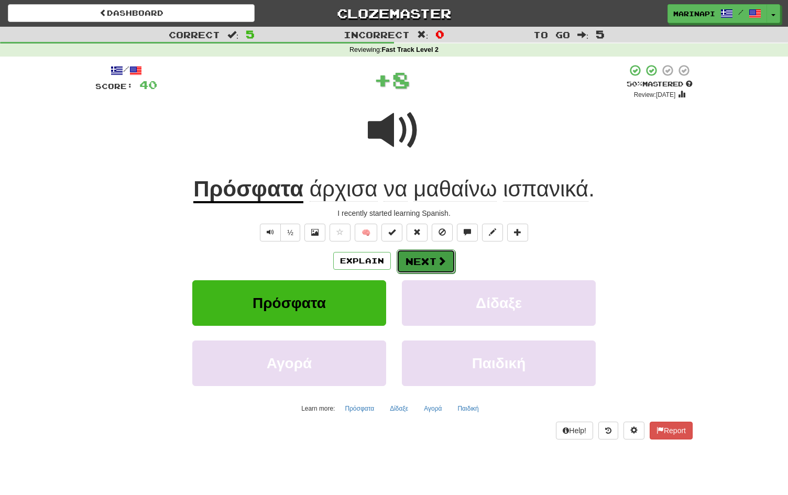
click at [422, 265] on button "Next" at bounding box center [426, 261] width 59 height 24
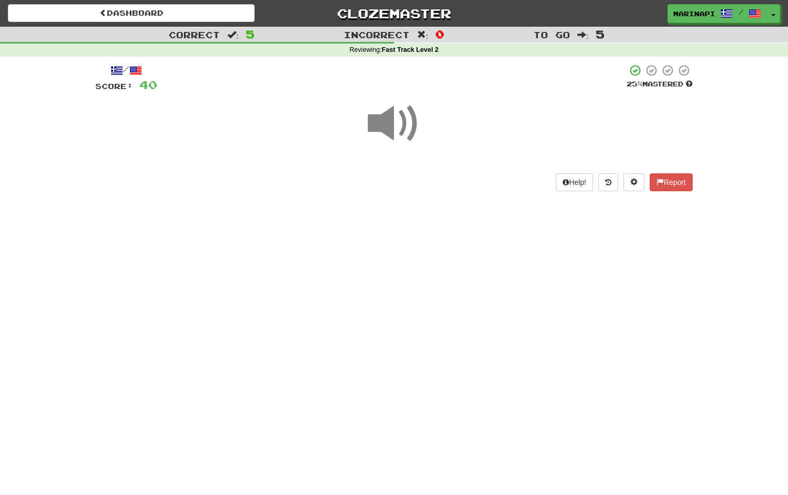
click at [409, 123] on span at bounding box center [394, 123] width 52 height 52
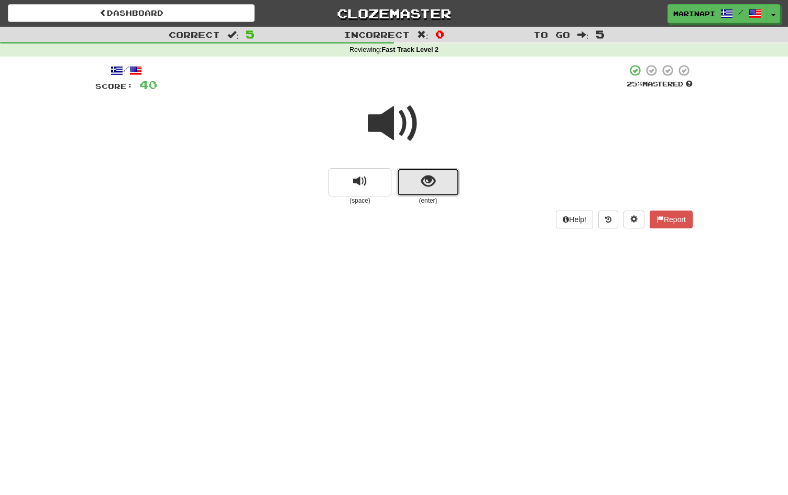
click at [417, 186] on button "show sentence" at bounding box center [428, 182] width 63 height 28
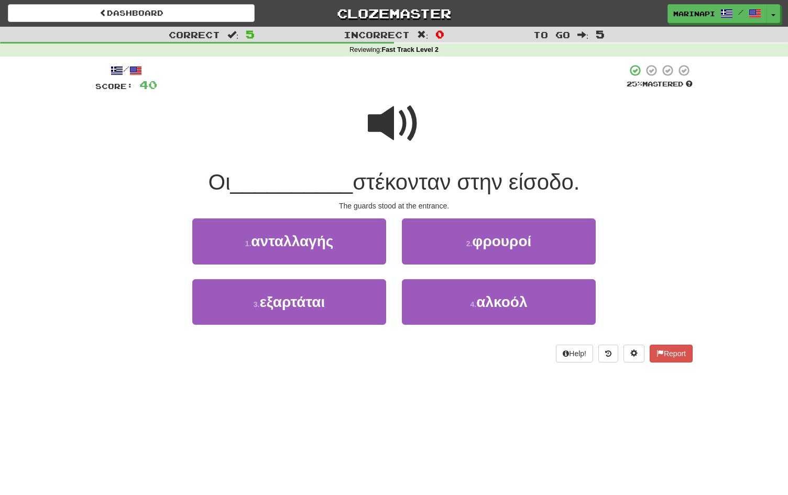
click at [399, 126] on span at bounding box center [394, 123] width 52 height 52
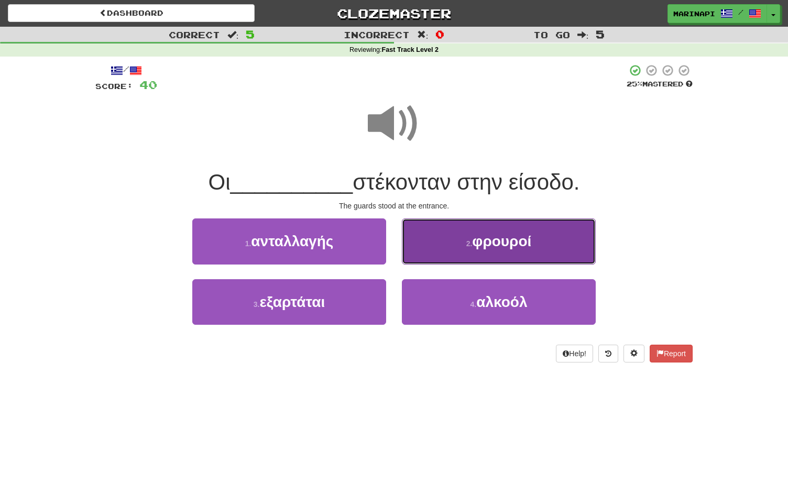
click at [425, 259] on button "2 . φρουροί" at bounding box center [499, 241] width 194 height 46
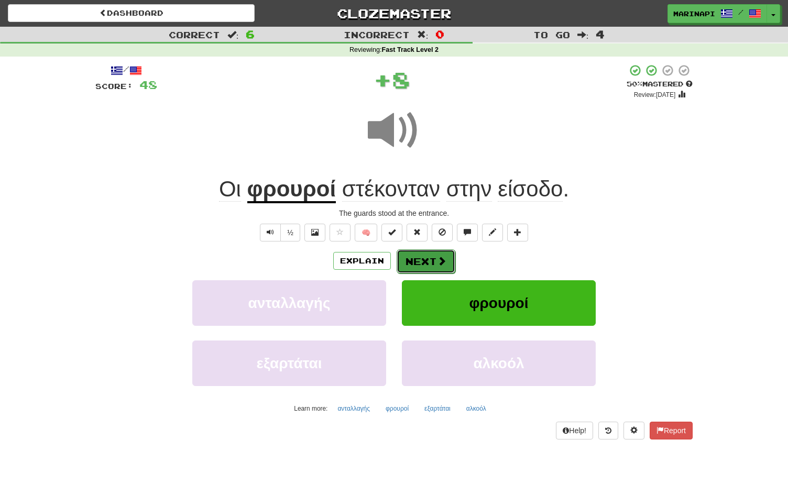
click at [425, 259] on button "Next" at bounding box center [426, 261] width 59 height 24
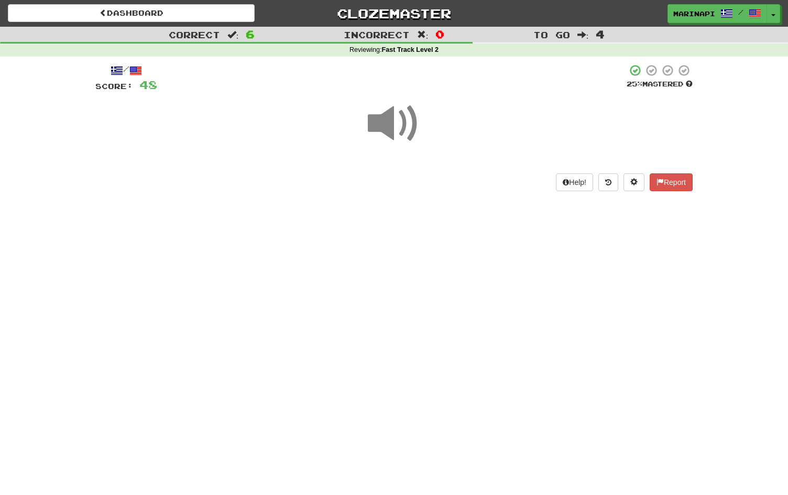
click at [404, 134] on span at bounding box center [394, 123] width 52 height 52
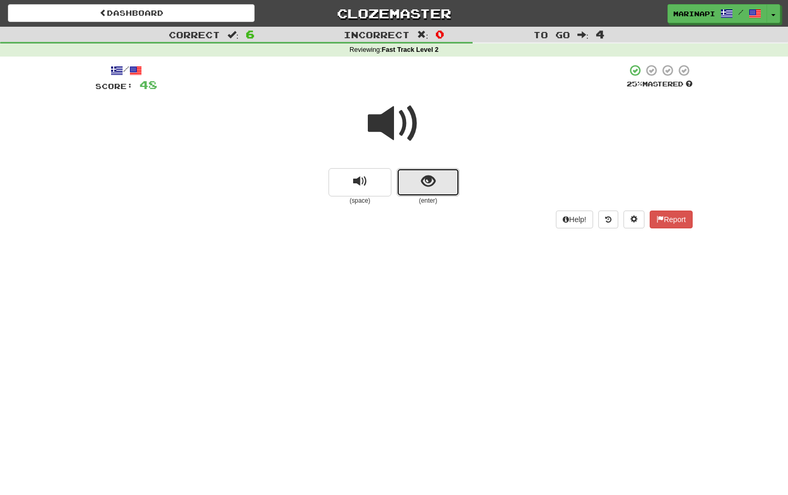
click at [422, 186] on span "show sentence" at bounding box center [428, 181] width 14 height 14
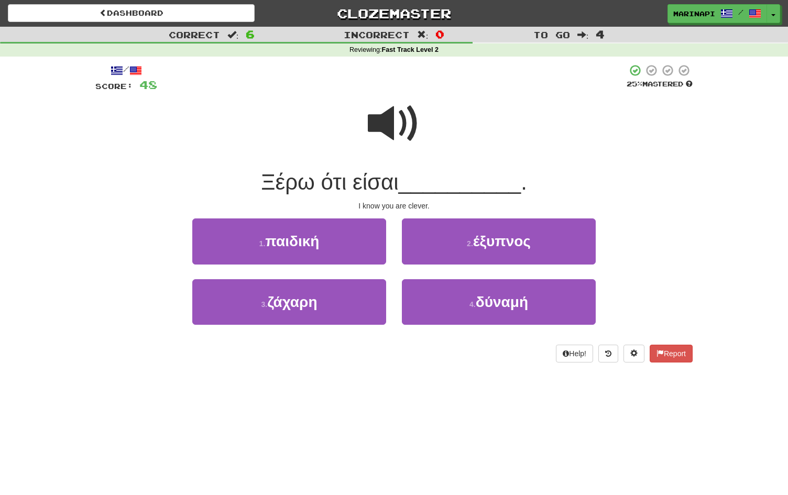
click at [403, 129] on span at bounding box center [394, 123] width 52 height 52
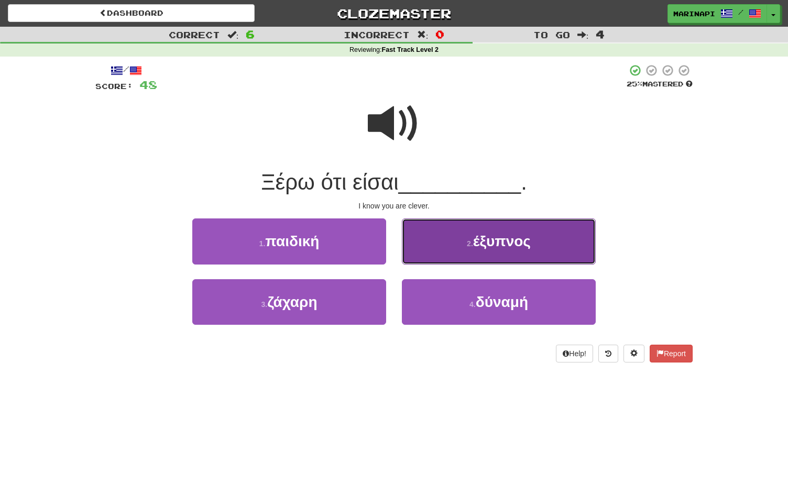
click at [444, 249] on button "2 . έξυπνος" at bounding box center [499, 241] width 194 height 46
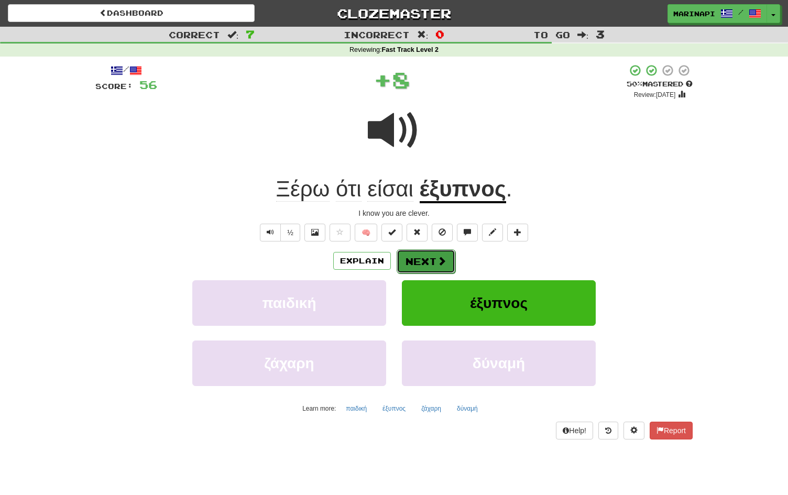
click at [414, 260] on button "Next" at bounding box center [426, 261] width 59 height 24
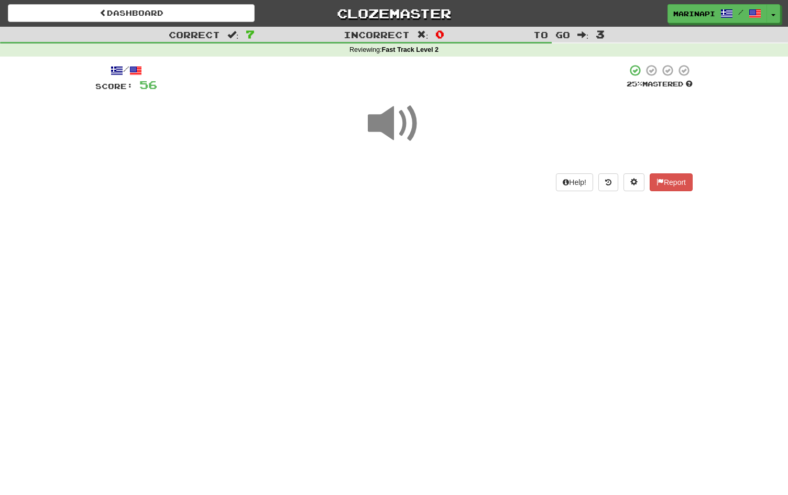
click at [390, 132] on span at bounding box center [394, 123] width 52 height 52
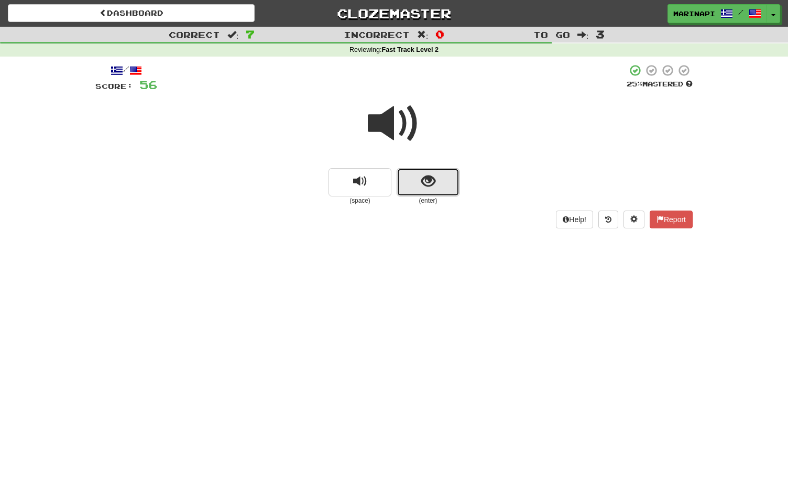
click at [415, 188] on button "show sentence" at bounding box center [428, 182] width 63 height 28
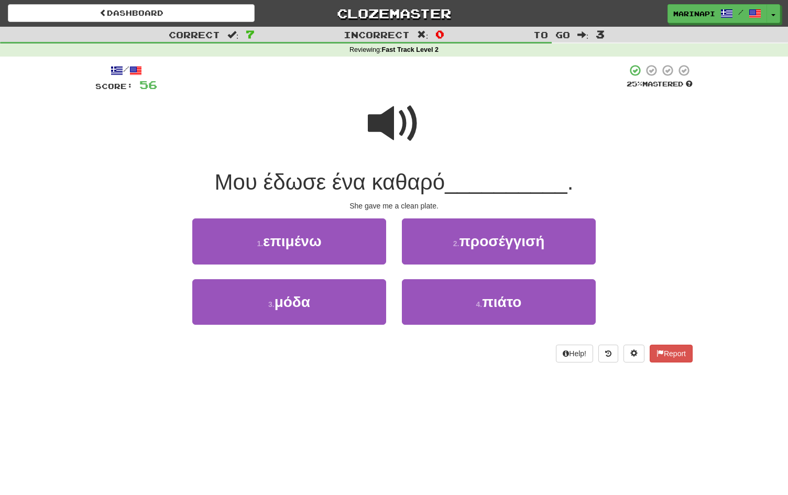
click at [389, 139] on span at bounding box center [394, 123] width 52 height 52
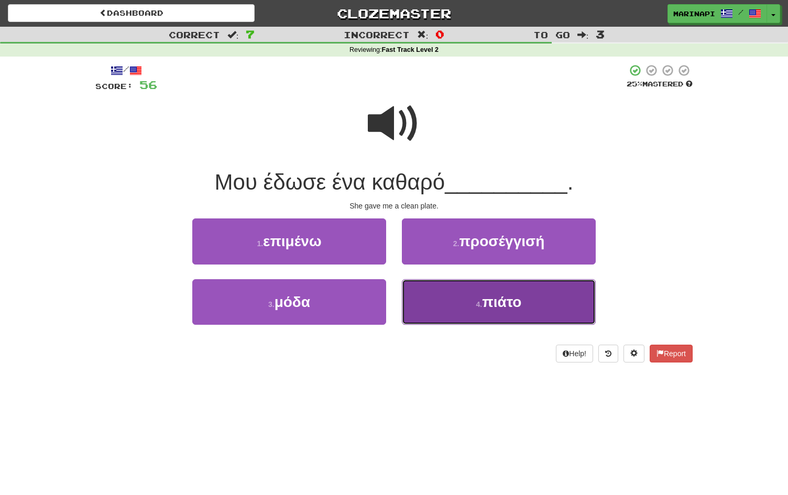
click at [424, 290] on button "4 . πιάτο" at bounding box center [499, 302] width 194 height 46
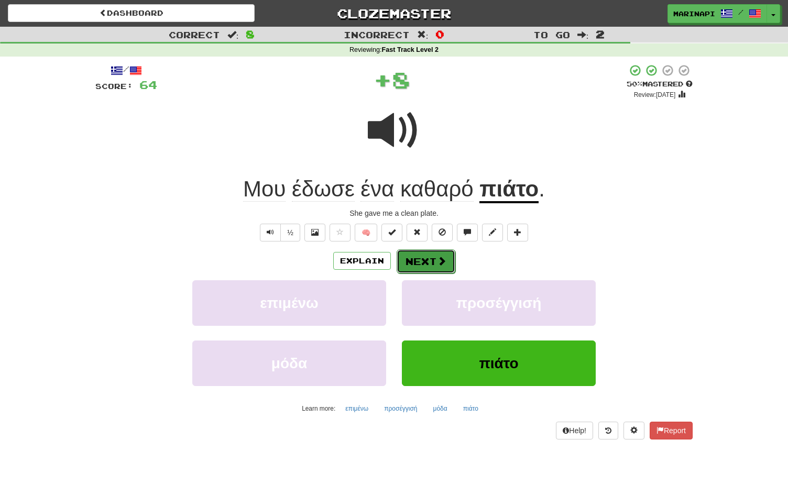
click at [421, 261] on button "Next" at bounding box center [426, 261] width 59 height 24
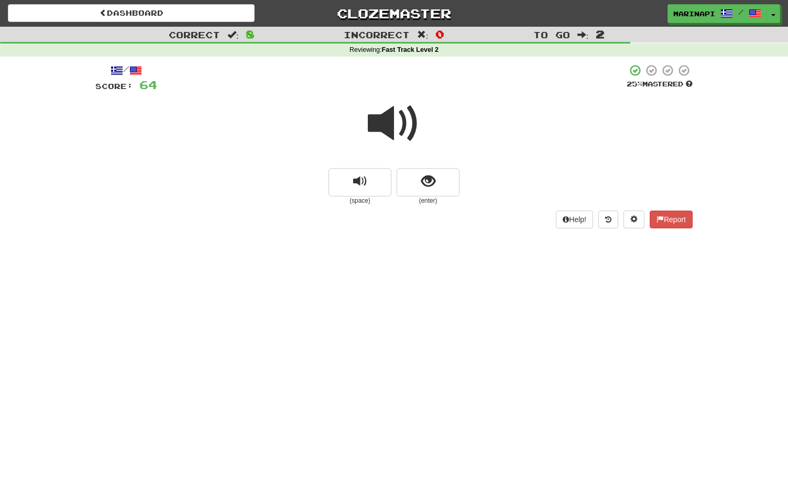
click at [398, 136] on span at bounding box center [394, 123] width 52 height 52
click at [402, 130] on span at bounding box center [394, 123] width 52 height 52
click at [430, 182] on span "show sentence" at bounding box center [428, 181] width 14 height 14
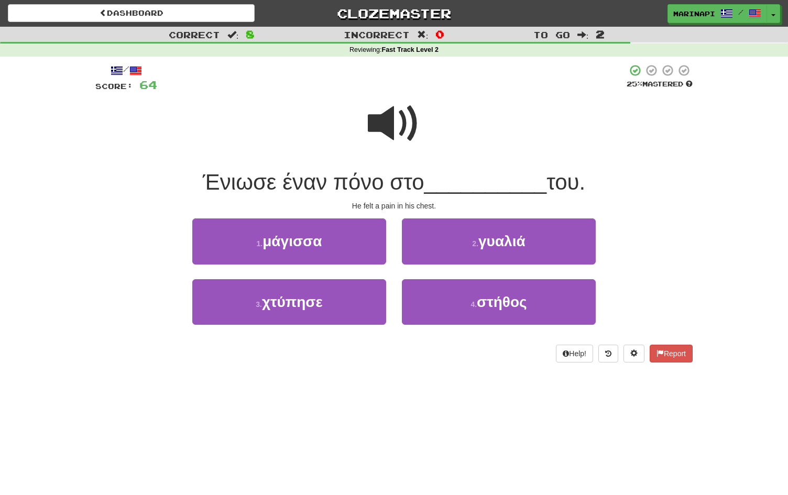
click at [394, 120] on span at bounding box center [394, 123] width 52 height 52
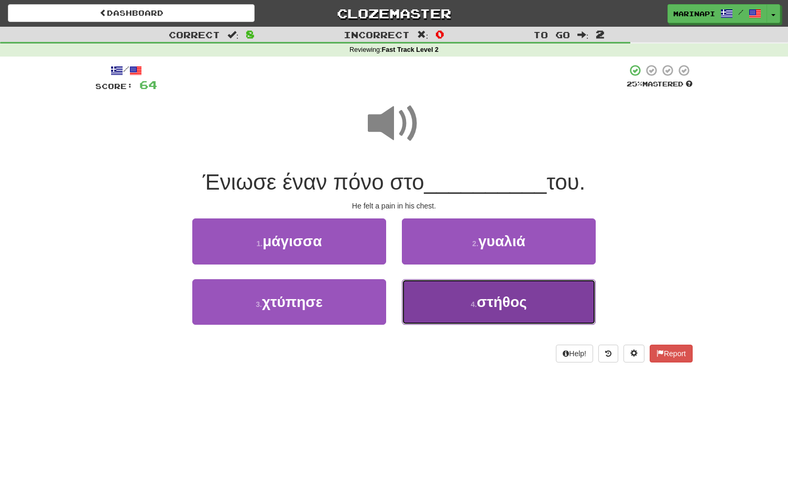
click at [474, 306] on small "4 ." at bounding box center [473, 304] width 6 height 8
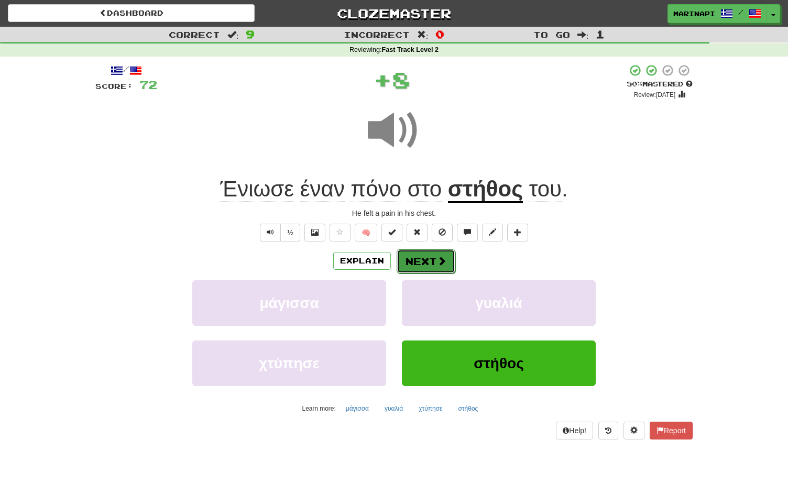
click at [443, 268] on button "Next" at bounding box center [426, 261] width 59 height 24
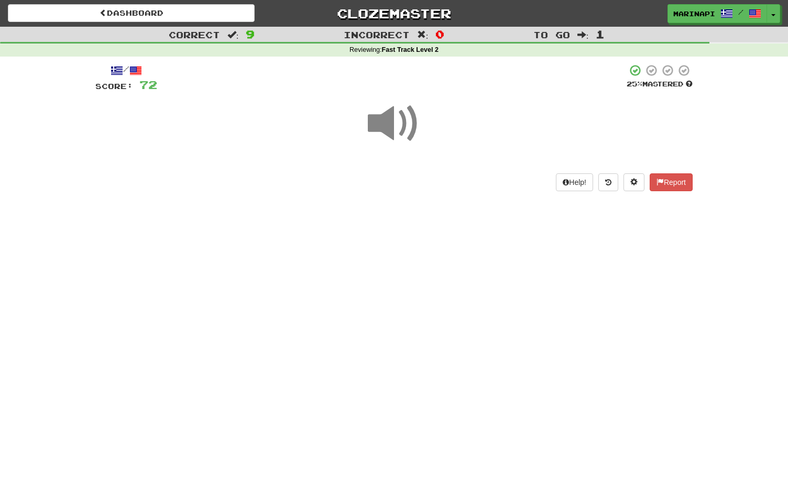
click at [399, 140] on span at bounding box center [394, 123] width 52 height 52
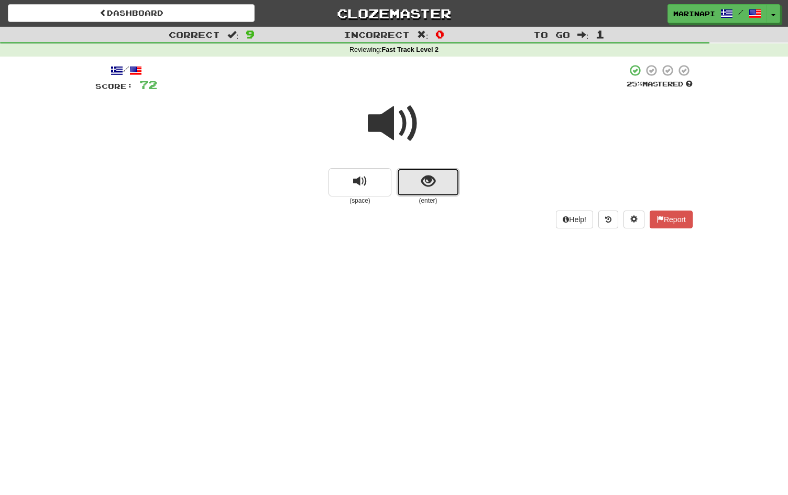
click at [426, 192] on button "show sentence" at bounding box center [428, 182] width 63 height 28
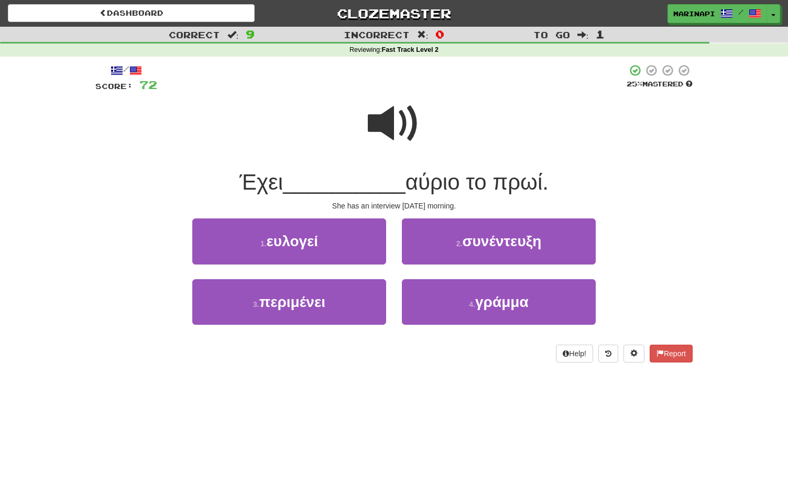
click at [394, 123] on span at bounding box center [394, 123] width 52 height 52
click at [395, 136] on span at bounding box center [394, 123] width 52 height 52
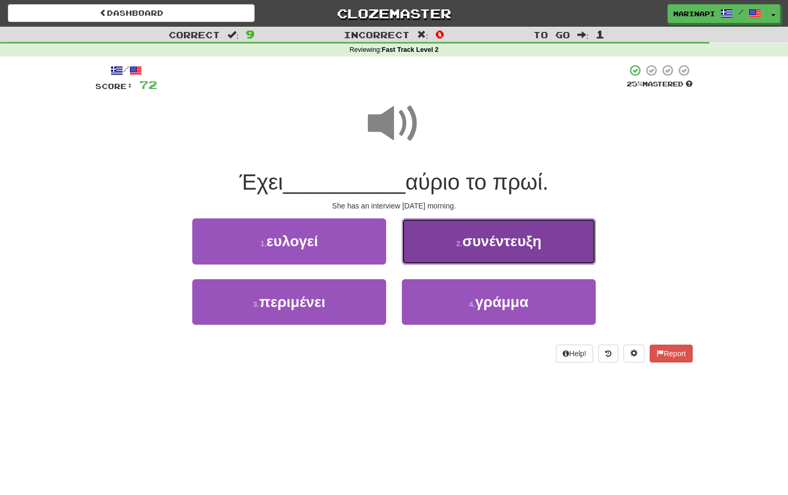
click at [436, 235] on button "2 . συνέντευξη" at bounding box center [499, 241] width 194 height 46
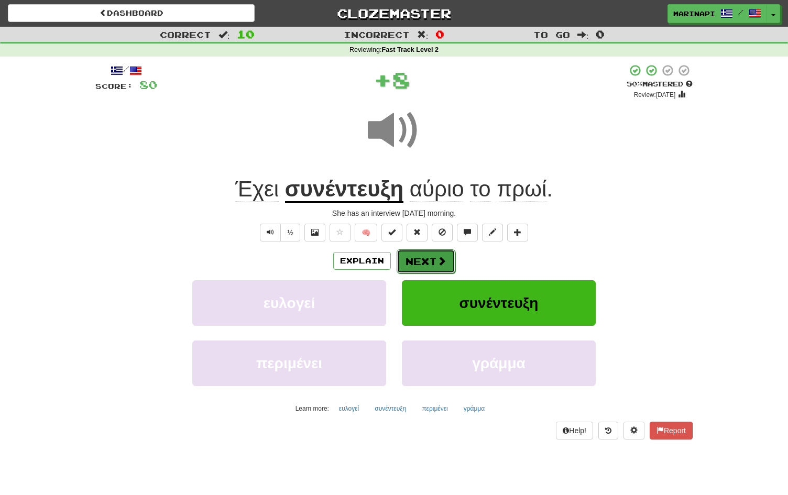
click at [428, 254] on button "Next" at bounding box center [426, 261] width 59 height 24
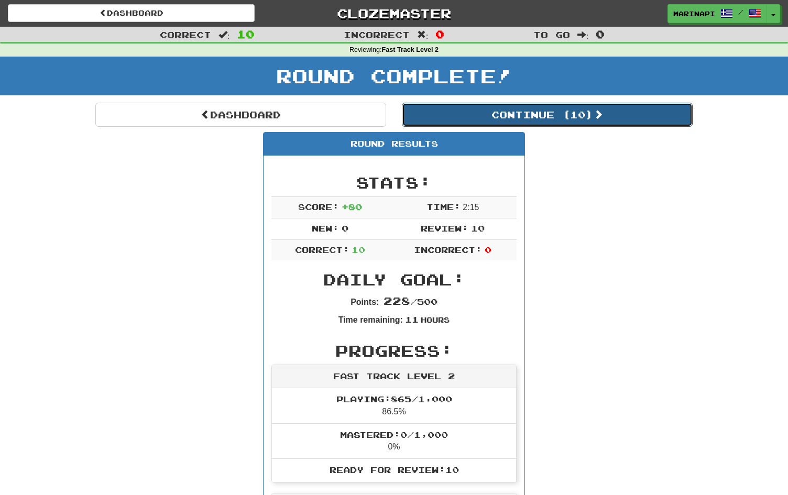
click at [531, 108] on button "Continue ( 10 )" at bounding box center [547, 115] width 291 height 24
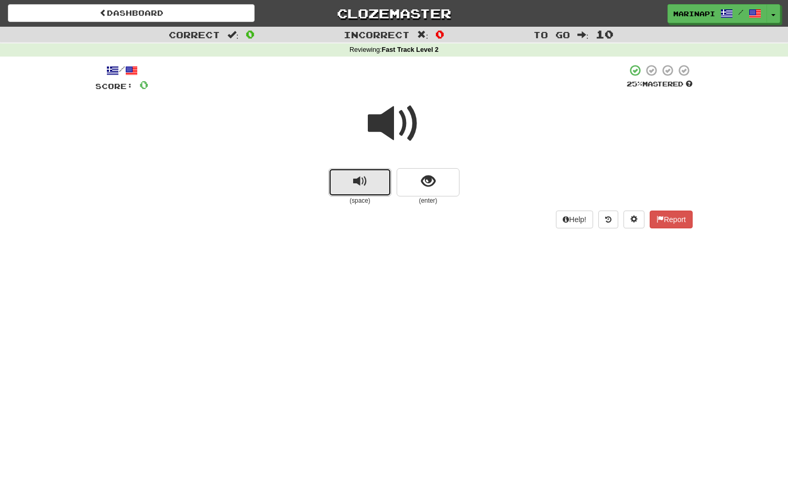
click at [377, 182] on button "replay audio" at bounding box center [359, 182] width 63 height 28
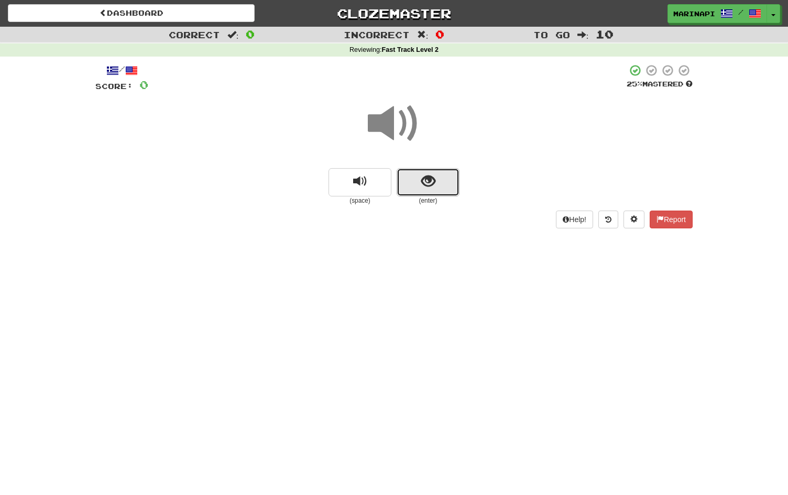
click at [419, 186] on button "show sentence" at bounding box center [428, 182] width 63 height 28
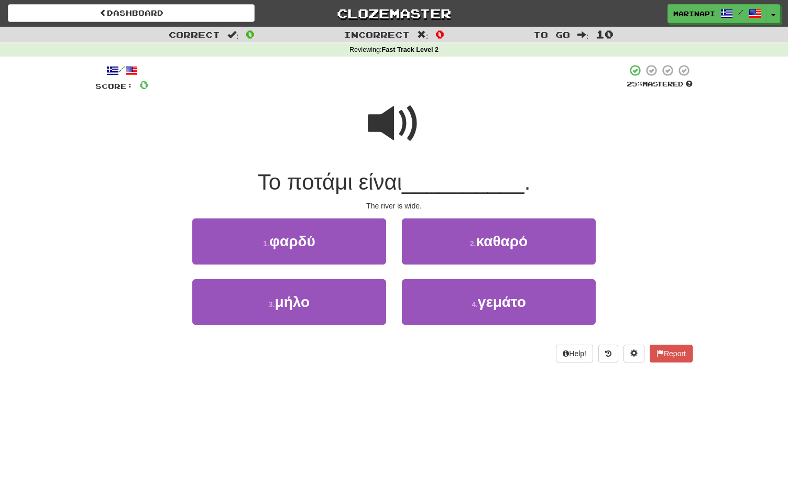
click at [406, 126] on span at bounding box center [394, 123] width 52 height 52
click at [403, 126] on span at bounding box center [394, 123] width 52 height 52
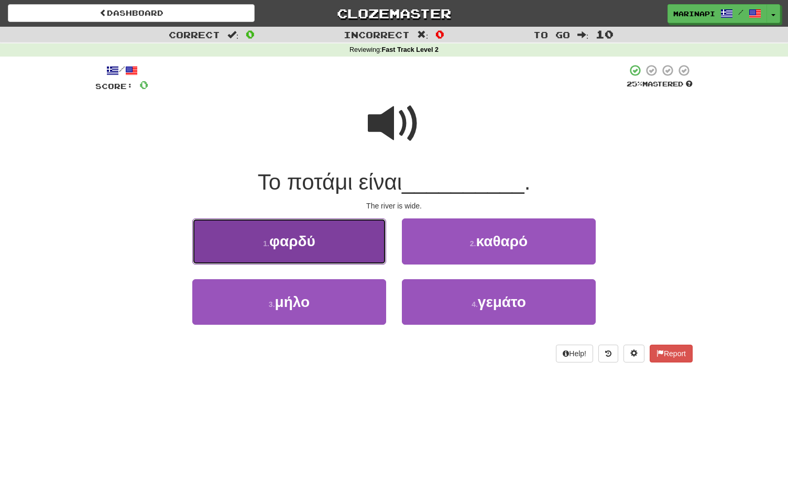
click at [362, 242] on button "1 . φαρδύ" at bounding box center [289, 241] width 194 height 46
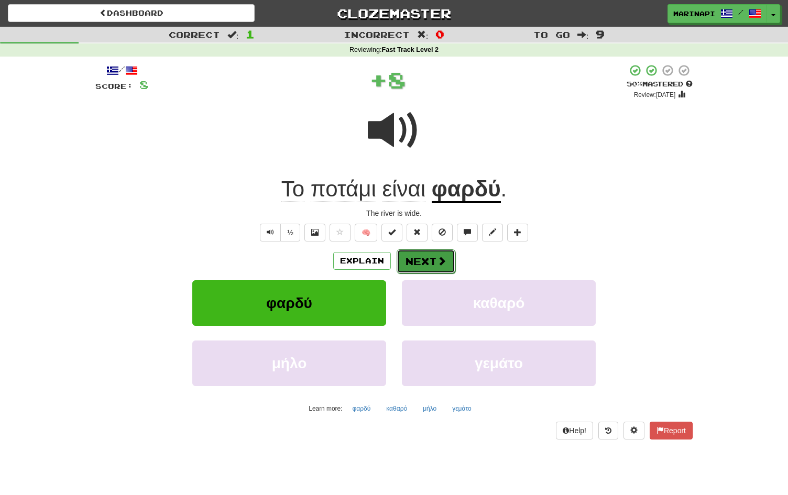
click at [413, 255] on button "Next" at bounding box center [426, 261] width 59 height 24
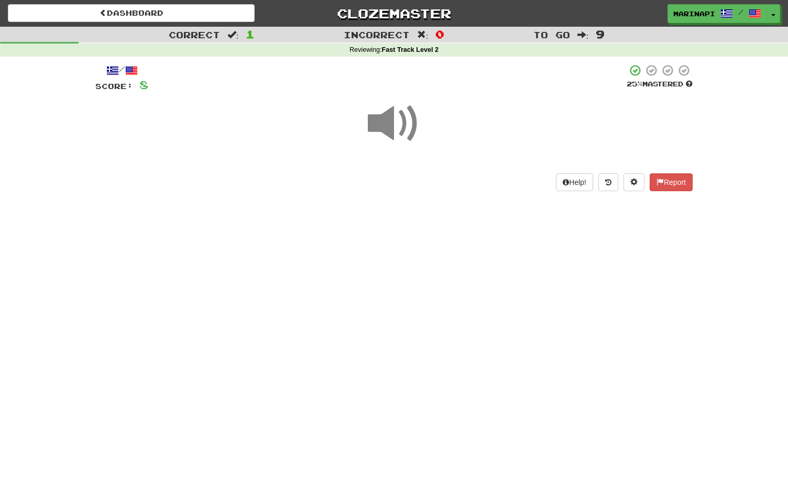
click at [397, 116] on span at bounding box center [394, 123] width 52 height 52
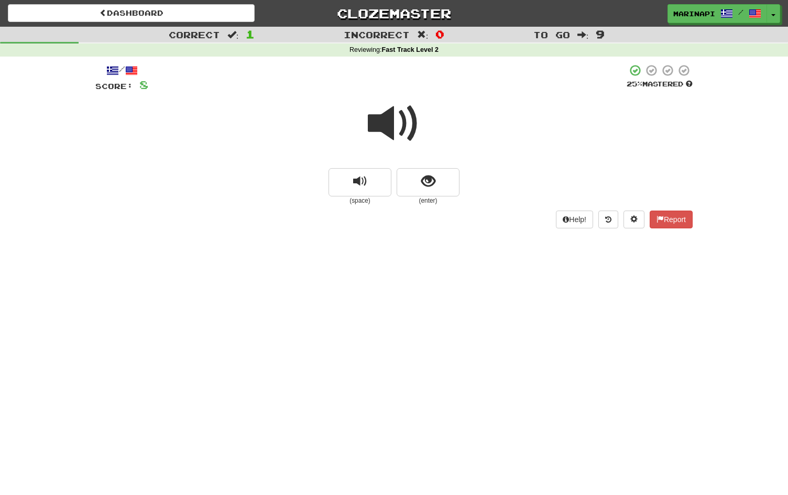
click at [401, 126] on span at bounding box center [394, 123] width 52 height 52
click at [410, 169] on button "show sentence" at bounding box center [428, 182] width 63 height 28
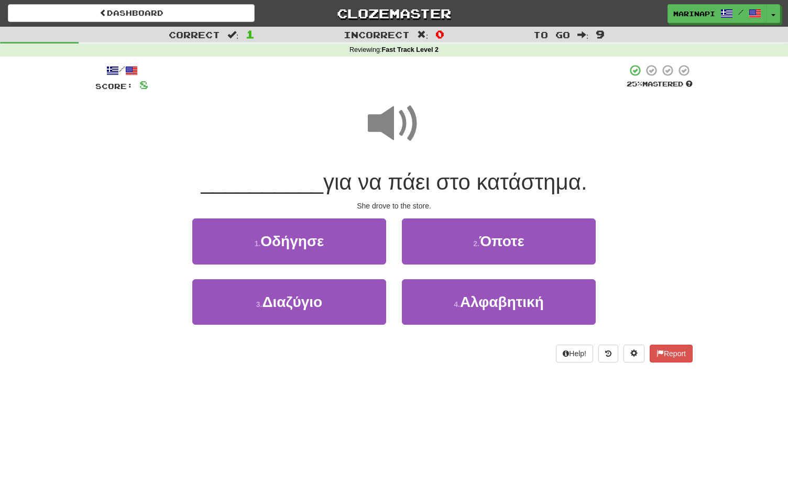
click at [402, 120] on span at bounding box center [394, 123] width 52 height 52
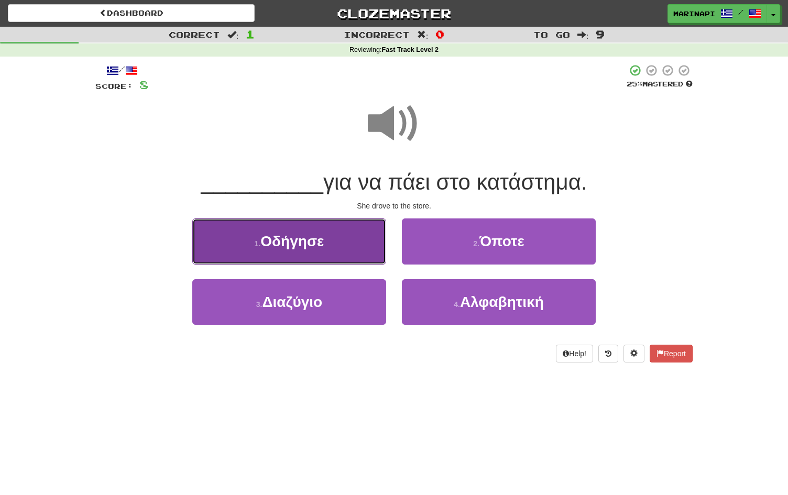
click at [329, 258] on button "1 . Οδήγησε" at bounding box center [289, 241] width 194 height 46
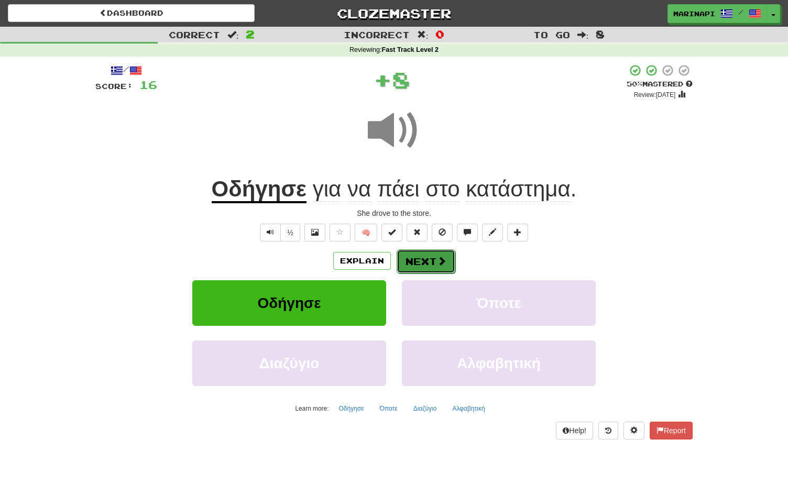
click at [422, 261] on button "Next" at bounding box center [426, 261] width 59 height 24
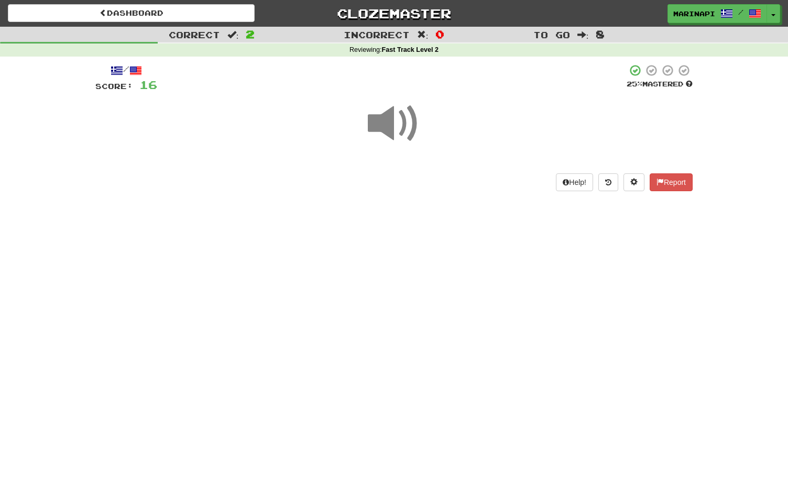
click at [403, 130] on span at bounding box center [394, 123] width 52 height 52
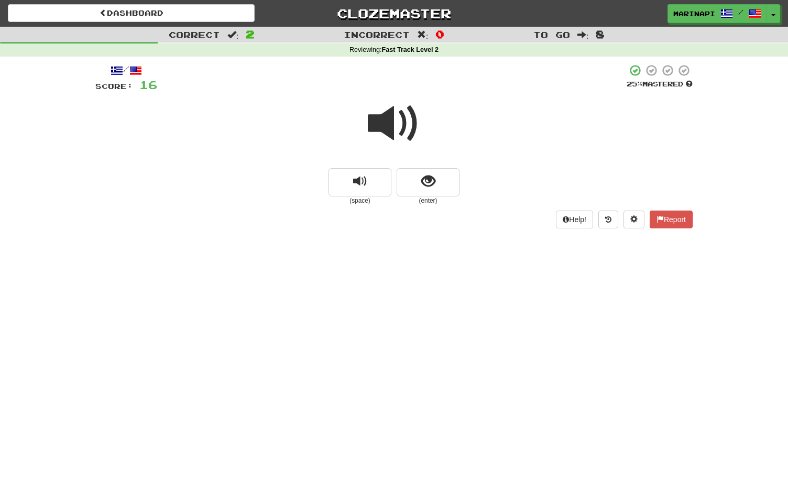
click at [403, 130] on span at bounding box center [394, 123] width 52 height 52
click at [411, 194] on button "show sentence" at bounding box center [428, 182] width 63 height 28
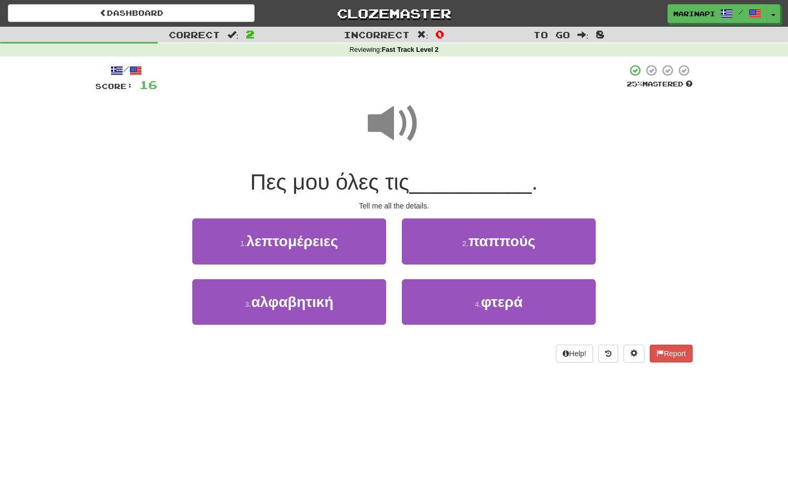
click at [395, 130] on span at bounding box center [394, 123] width 52 height 52
click at [398, 111] on span at bounding box center [394, 123] width 52 height 52
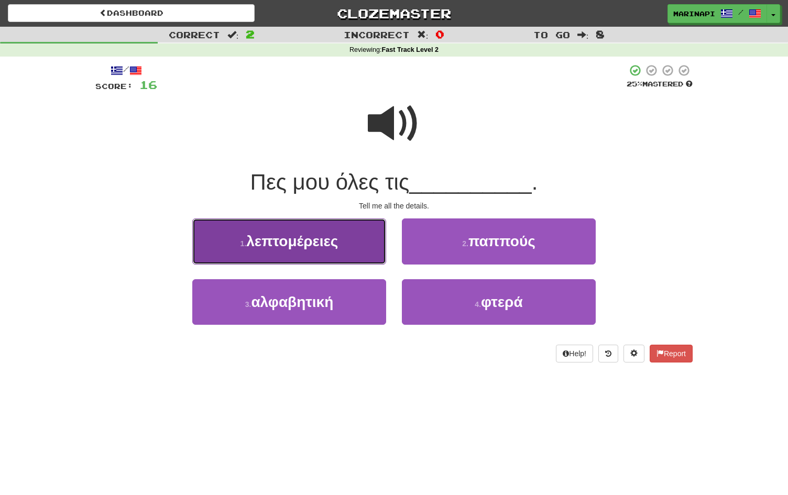
click at [371, 243] on button "1 . λεπτομέρειες" at bounding box center [289, 241] width 194 height 46
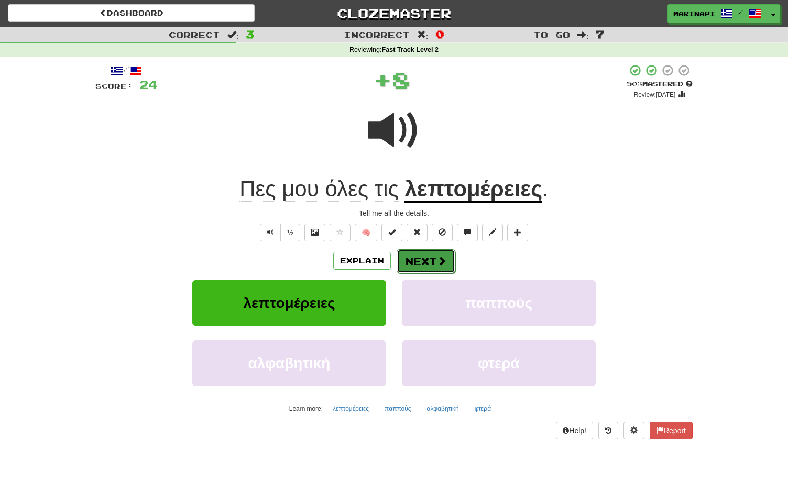
click at [423, 256] on button "Next" at bounding box center [426, 261] width 59 height 24
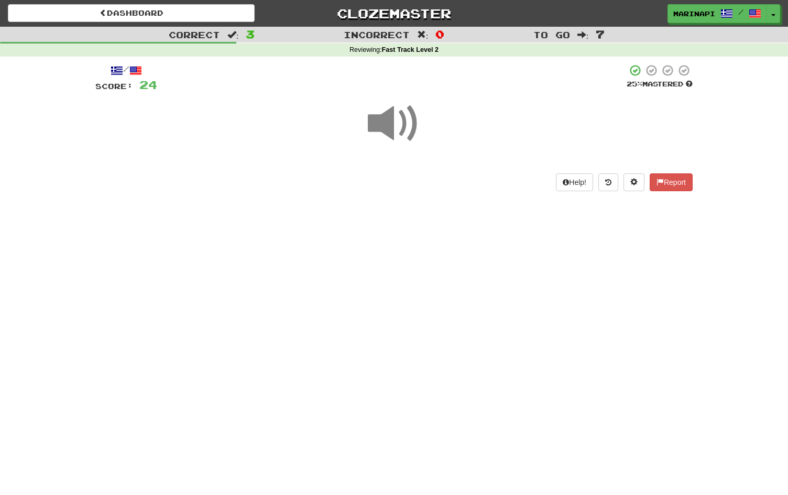
click at [400, 142] on span at bounding box center [394, 123] width 52 height 52
click at [395, 134] on span at bounding box center [394, 123] width 52 height 52
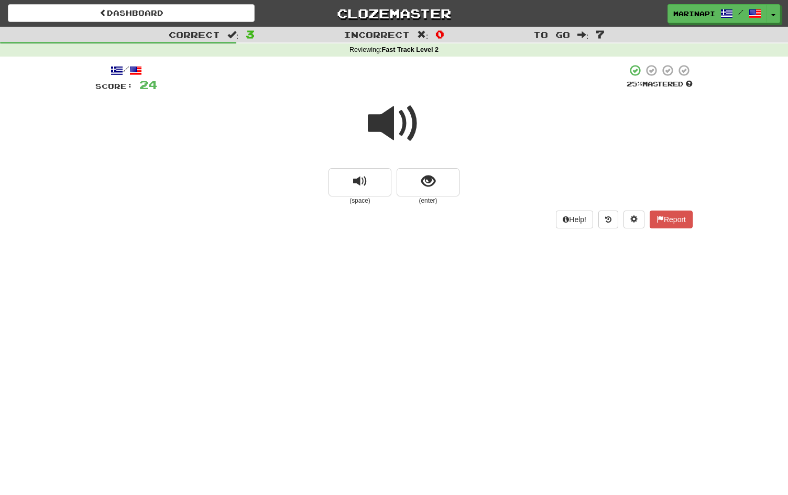
click at [398, 137] on span at bounding box center [394, 123] width 52 height 52
click at [400, 192] on button "show sentence" at bounding box center [428, 182] width 63 height 28
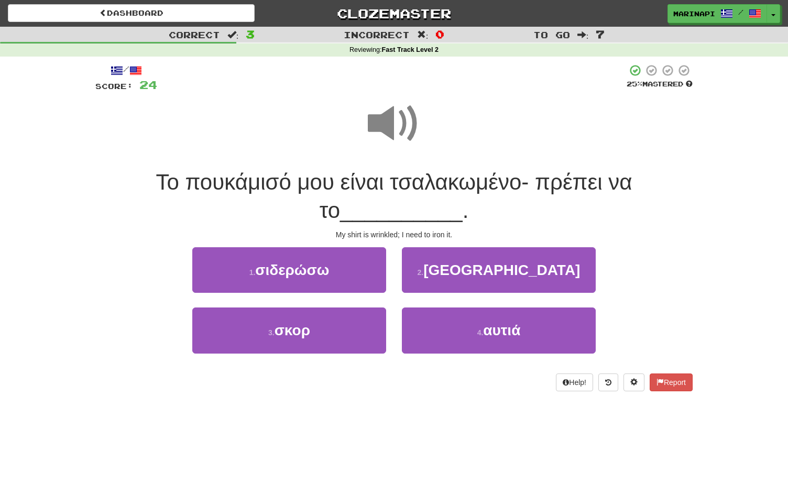
click at [400, 106] on span at bounding box center [394, 123] width 52 height 52
click at [398, 124] on span at bounding box center [394, 123] width 52 height 52
click at [391, 129] on span at bounding box center [394, 123] width 52 height 52
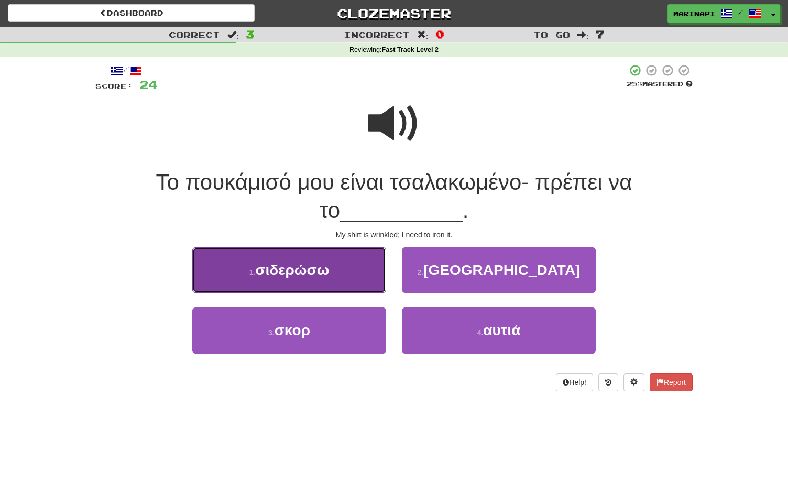
click at [340, 277] on button "1 . σιδερώσω" at bounding box center [289, 270] width 194 height 46
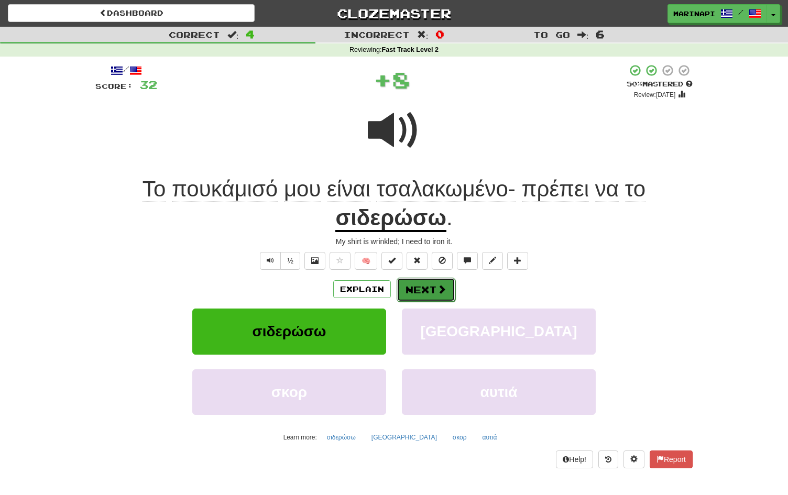
click at [422, 285] on button "Next" at bounding box center [426, 290] width 59 height 24
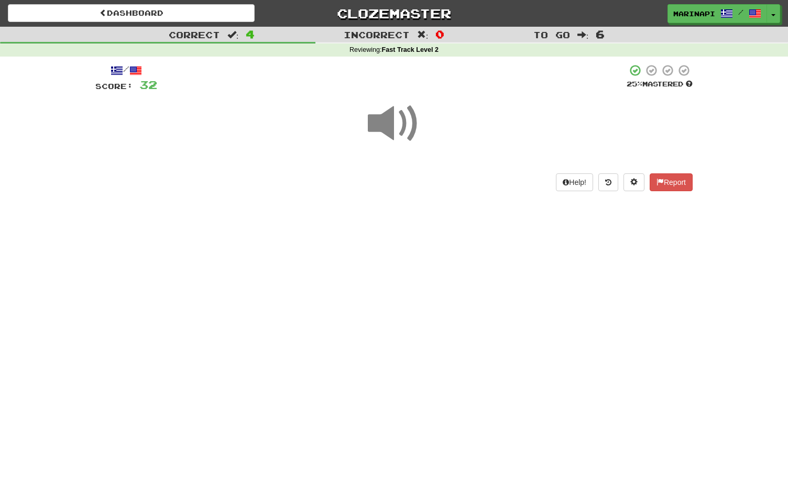
click at [400, 121] on span at bounding box center [394, 123] width 52 height 52
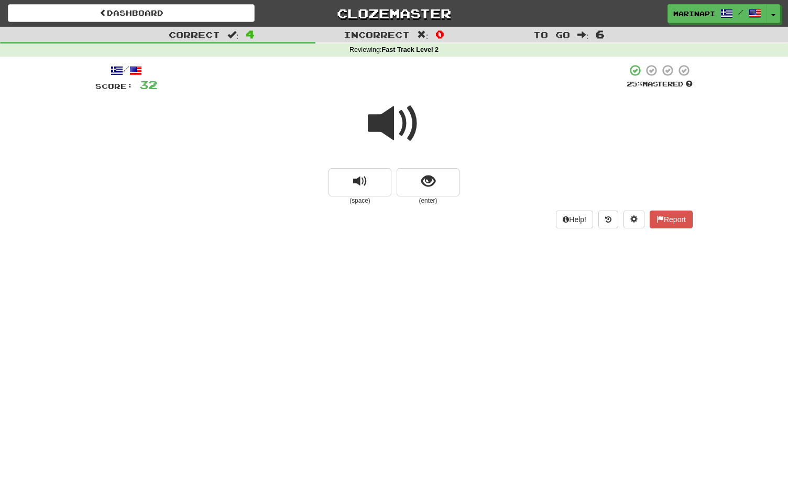
click at [400, 121] on span at bounding box center [394, 123] width 52 height 52
click at [411, 184] on button "show sentence" at bounding box center [428, 182] width 63 height 28
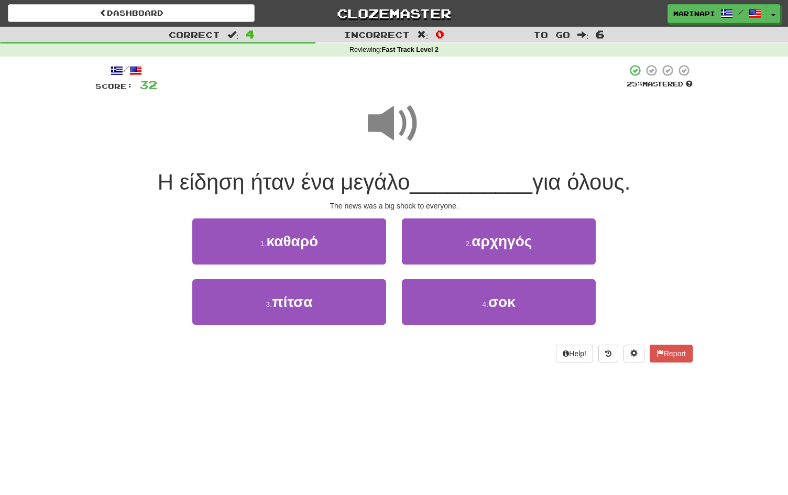
click at [406, 136] on span at bounding box center [394, 123] width 52 height 52
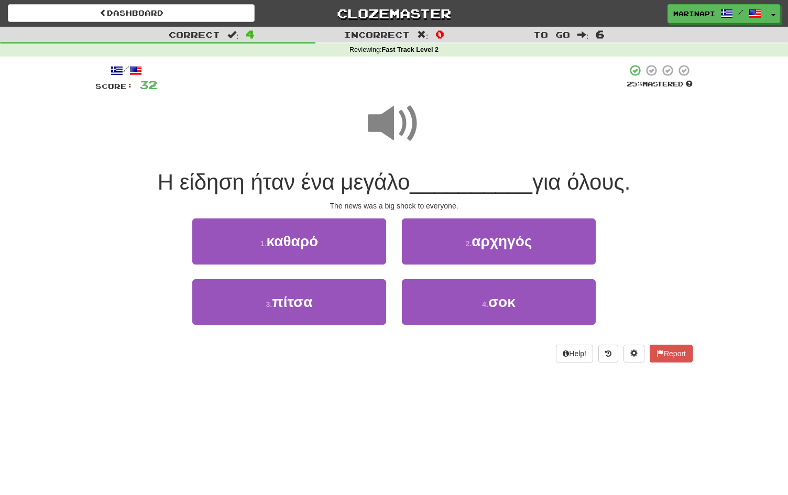
click at [406, 136] on span at bounding box center [394, 123] width 52 height 52
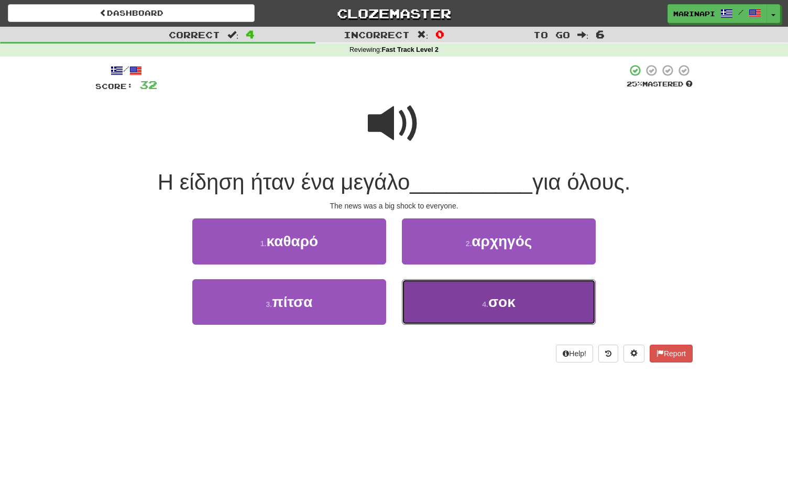
click at [444, 295] on button "4 . σοκ" at bounding box center [499, 302] width 194 height 46
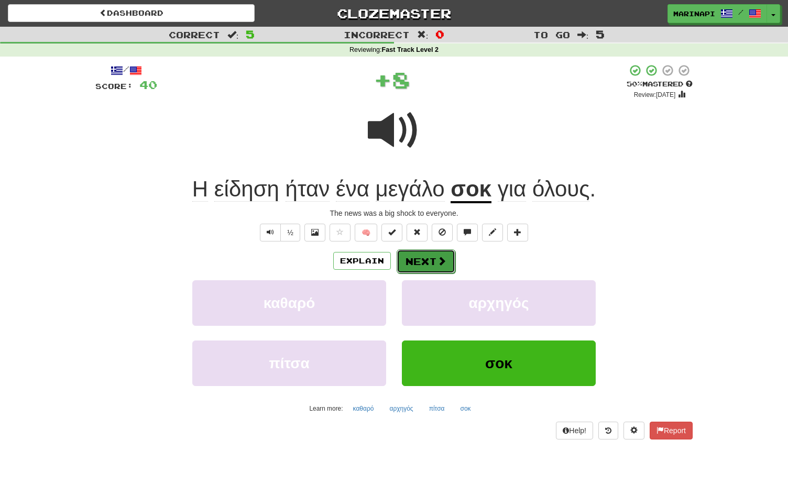
click at [428, 261] on button "Next" at bounding box center [426, 261] width 59 height 24
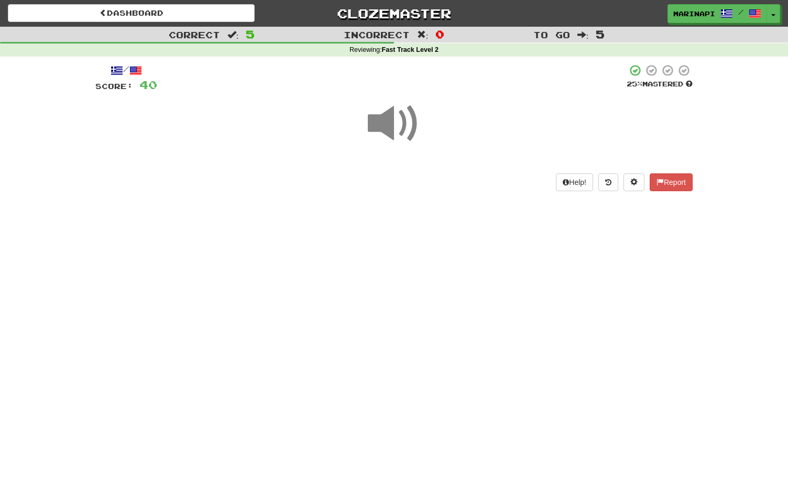
click at [391, 124] on span at bounding box center [394, 123] width 52 height 52
click at [392, 124] on span at bounding box center [394, 123] width 52 height 52
click at [409, 128] on span at bounding box center [394, 123] width 52 height 52
click at [399, 123] on span at bounding box center [394, 123] width 52 height 52
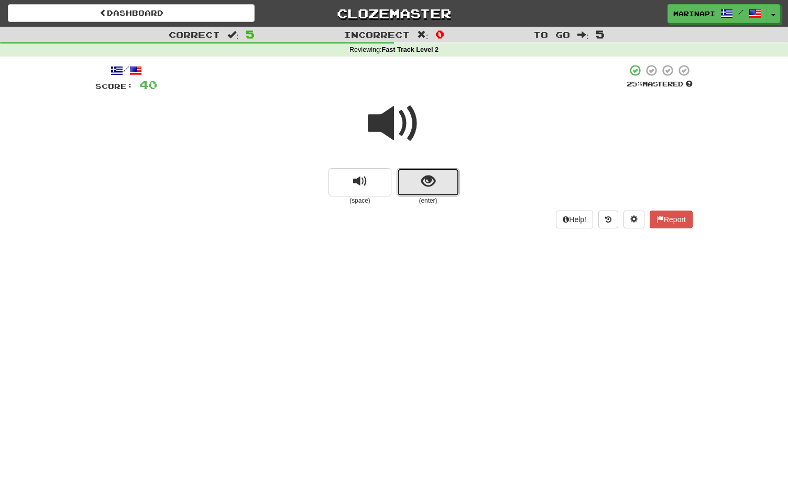
click at [416, 169] on button "show sentence" at bounding box center [428, 182] width 63 height 28
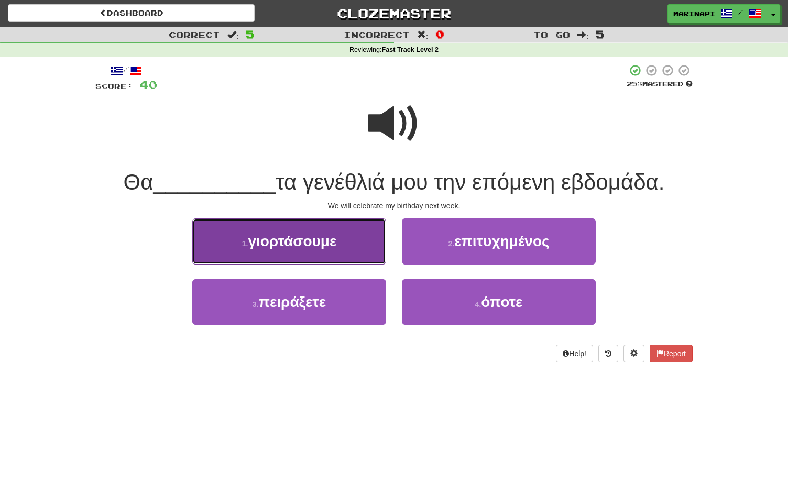
click at [310, 258] on button "1 . γιορτάσουμε" at bounding box center [289, 241] width 194 height 46
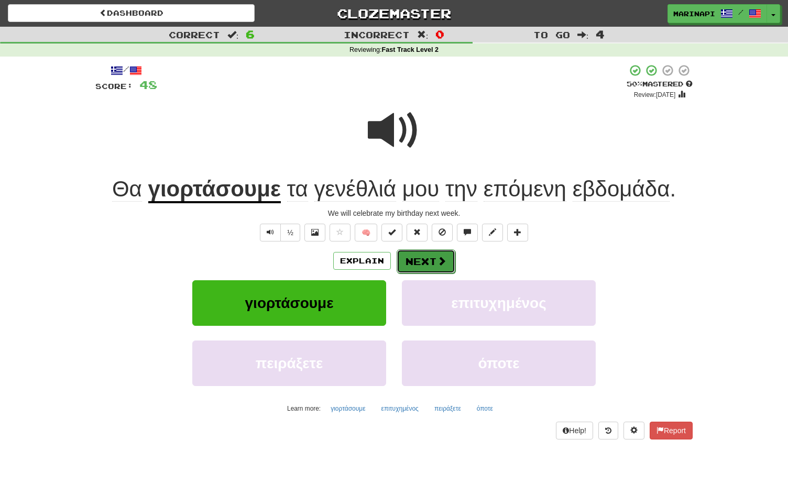
click at [416, 260] on button "Next" at bounding box center [426, 261] width 59 height 24
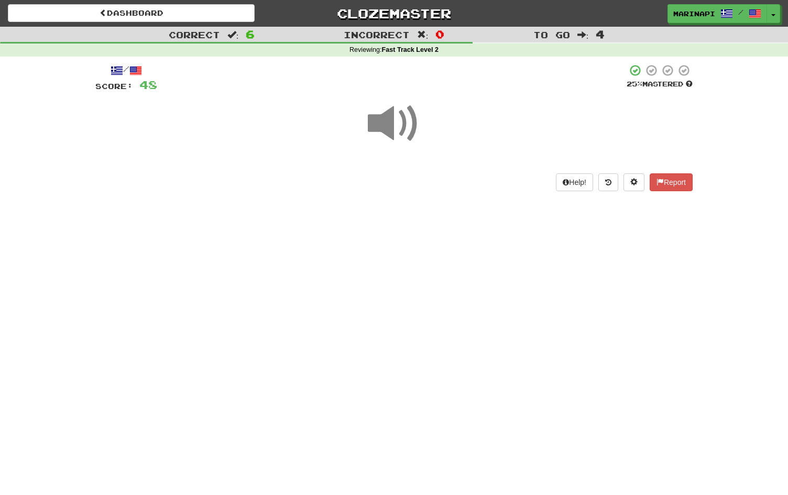
click at [398, 119] on span at bounding box center [394, 123] width 52 height 52
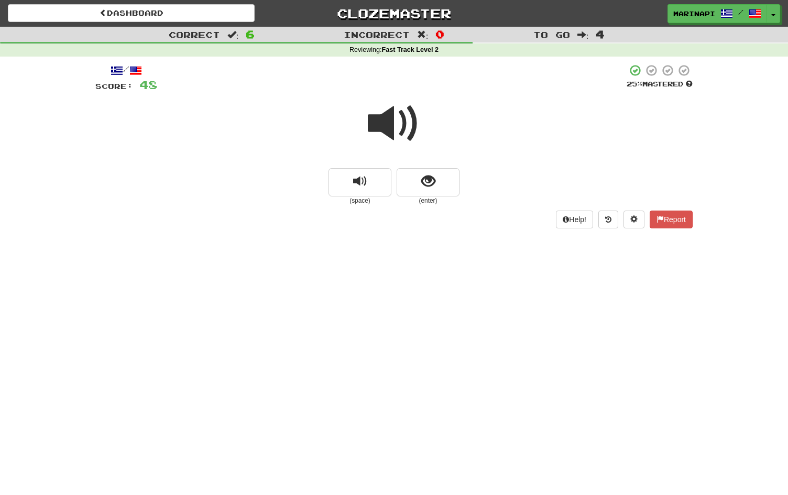
click at [399, 126] on span at bounding box center [394, 123] width 52 height 52
click at [413, 183] on button "show sentence" at bounding box center [428, 182] width 63 height 28
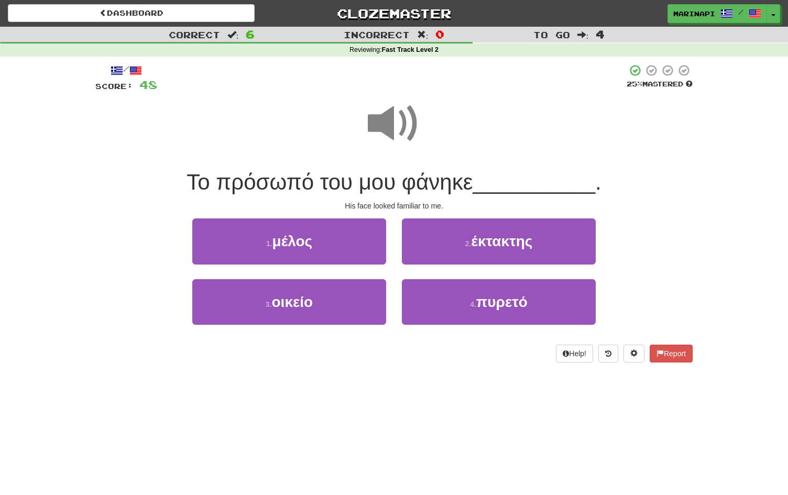
click at [400, 127] on span at bounding box center [394, 123] width 52 height 52
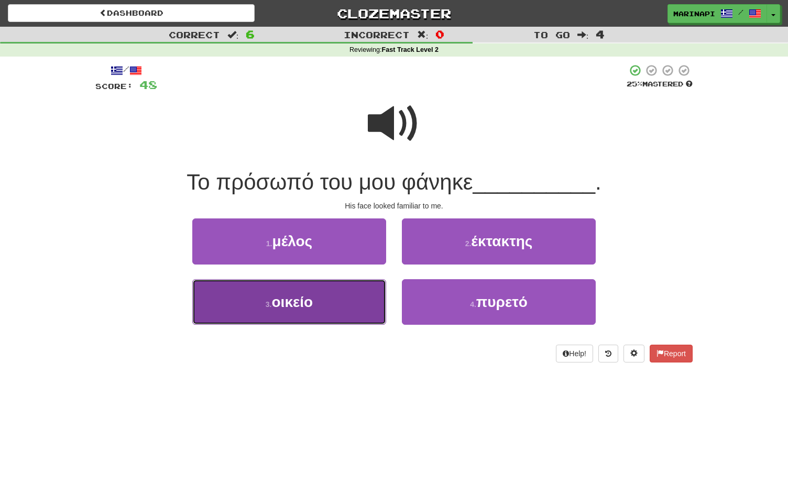
click at [365, 305] on button "3 . οικείο" at bounding box center [289, 302] width 194 height 46
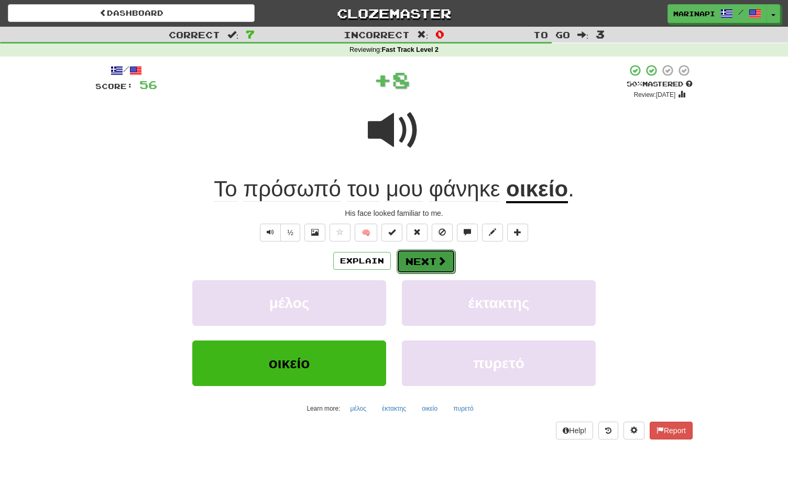
click at [418, 262] on button "Next" at bounding box center [426, 261] width 59 height 24
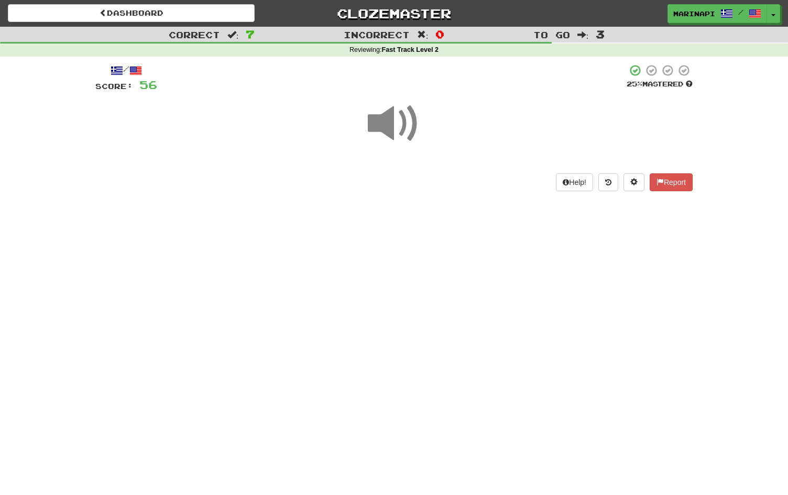
click at [401, 124] on span at bounding box center [394, 123] width 52 height 52
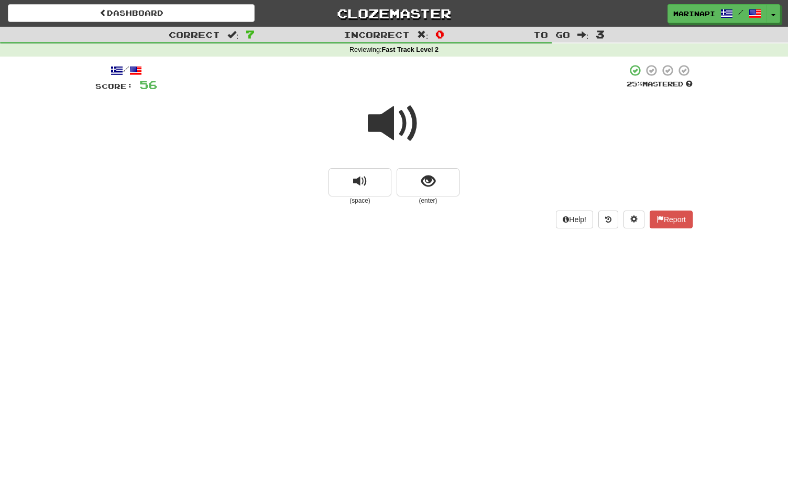
click at [406, 125] on span at bounding box center [394, 123] width 52 height 52
click at [415, 186] on button "show sentence" at bounding box center [428, 182] width 63 height 28
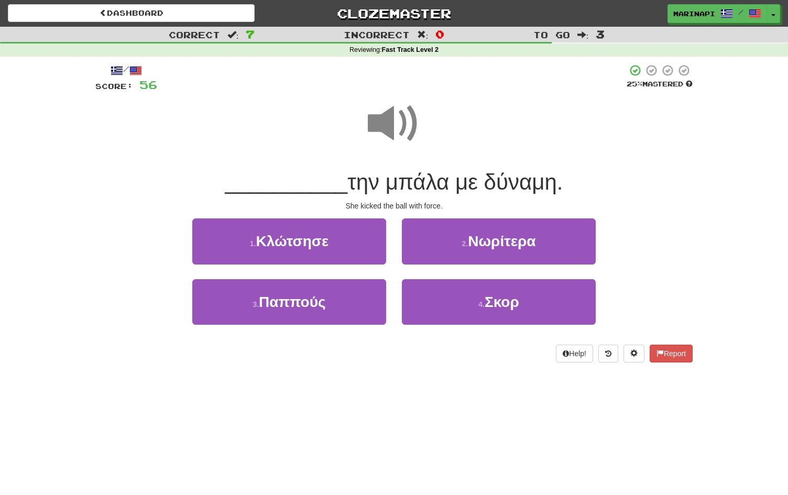
click at [409, 119] on span at bounding box center [394, 123] width 52 height 52
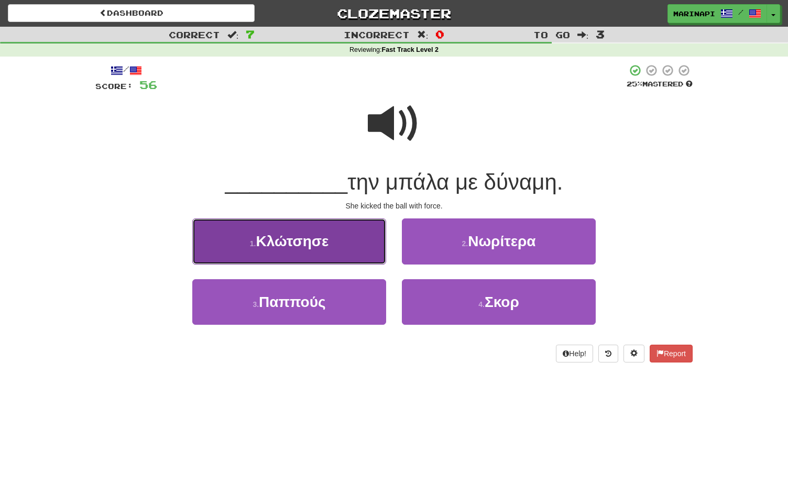
click at [356, 242] on button "1 . Κλώτσησε" at bounding box center [289, 241] width 194 height 46
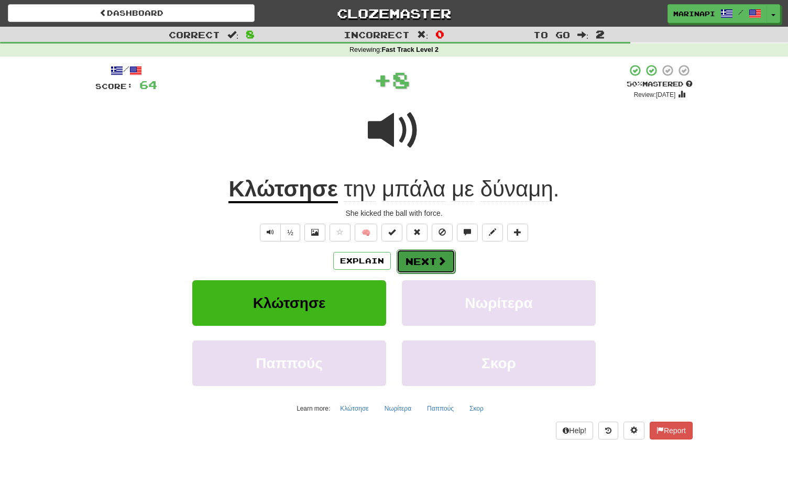
click at [420, 252] on button "Next" at bounding box center [426, 261] width 59 height 24
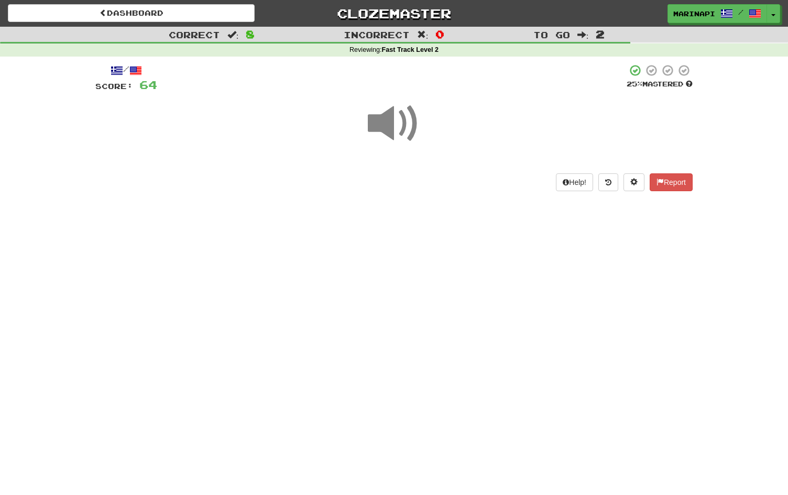
click at [407, 127] on span at bounding box center [394, 123] width 52 height 52
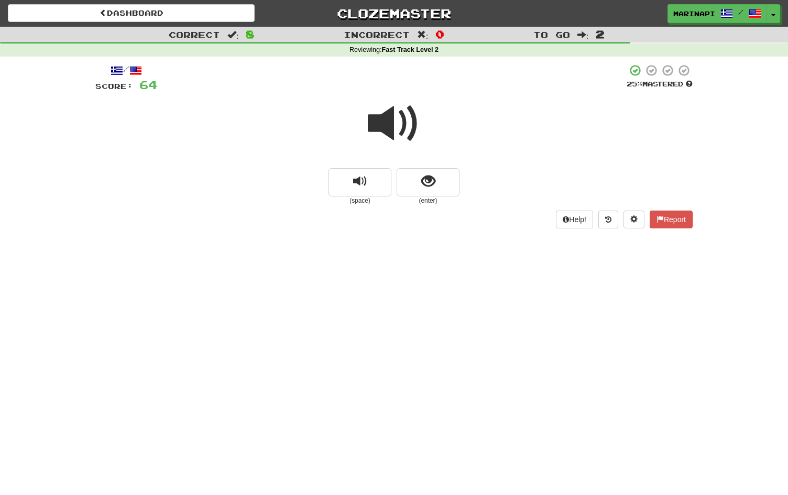
click at [407, 127] on span at bounding box center [394, 123] width 52 height 52
click at [420, 178] on button "show sentence" at bounding box center [428, 182] width 63 height 28
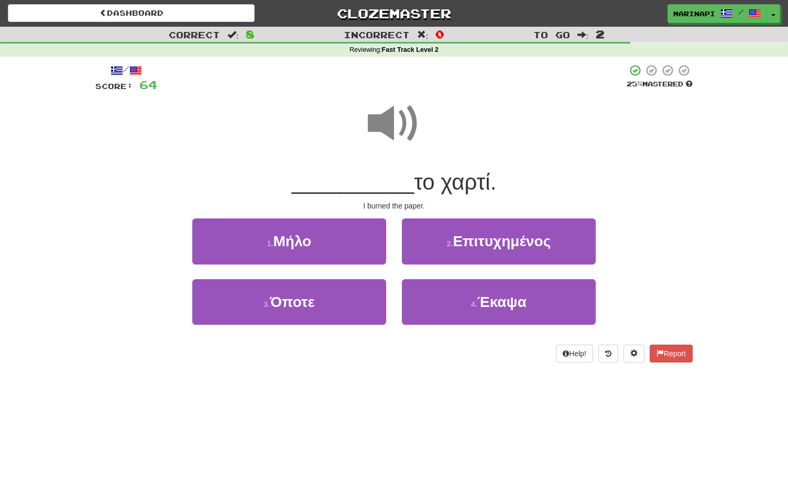
click at [410, 113] on span at bounding box center [394, 123] width 52 height 52
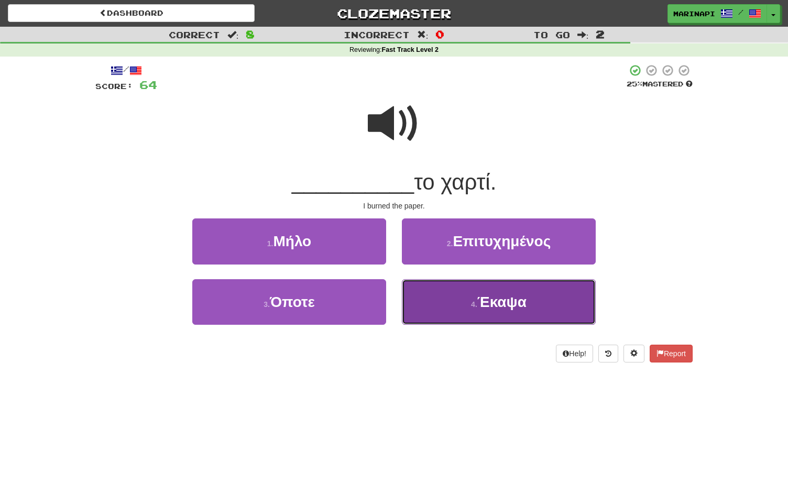
click at [424, 296] on button "4 . Έκαψα" at bounding box center [499, 302] width 194 height 46
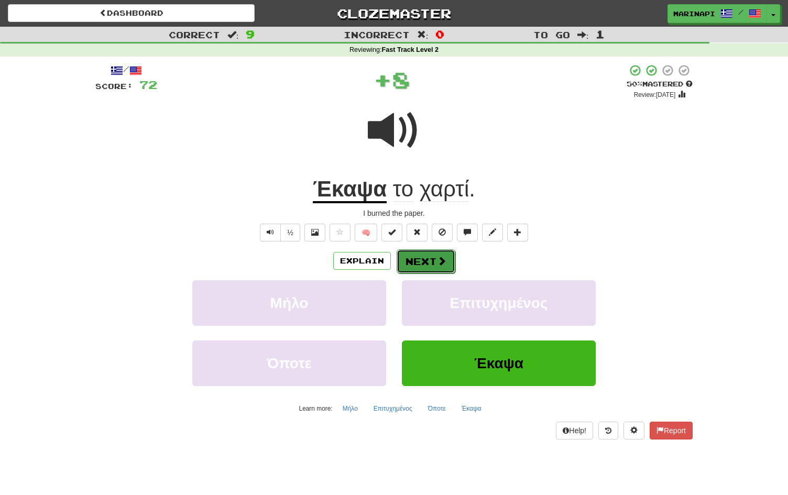
click at [425, 260] on button "Next" at bounding box center [426, 261] width 59 height 24
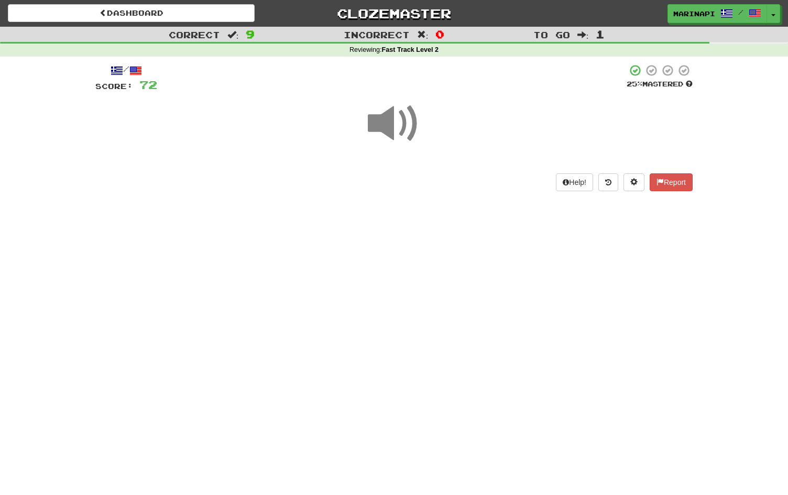
click at [408, 136] on span at bounding box center [394, 123] width 52 height 52
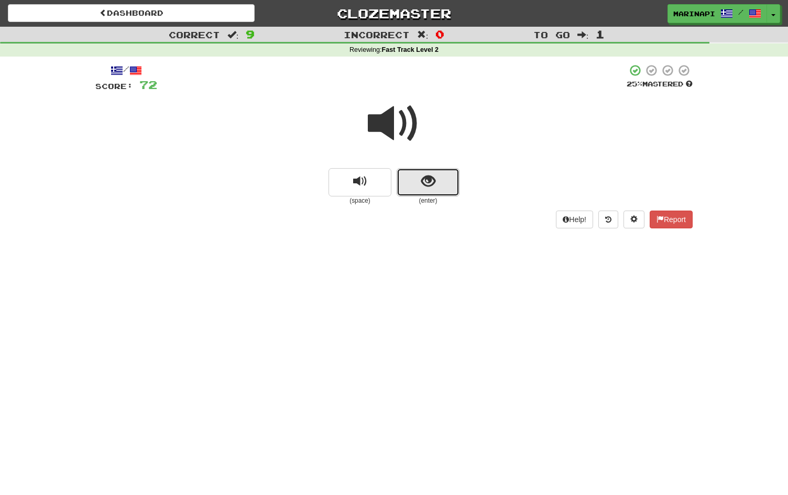
click at [421, 174] on span "show sentence" at bounding box center [428, 181] width 14 height 14
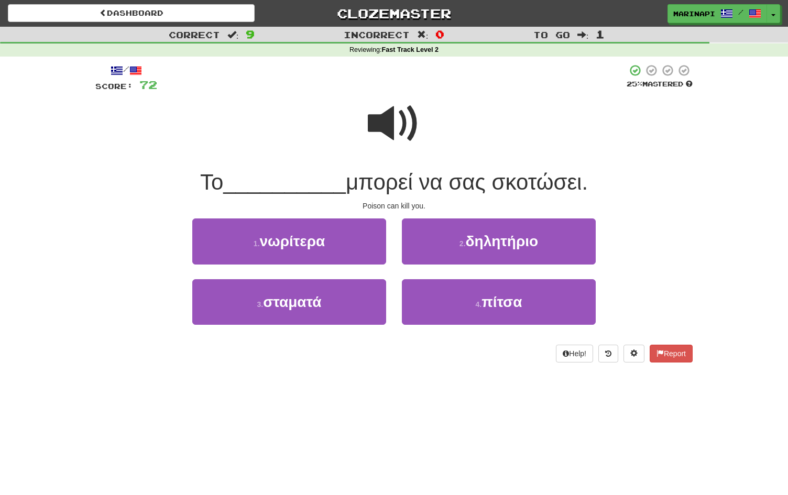
click at [400, 128] on span at bounding box center [394, 123] width 52 height 52
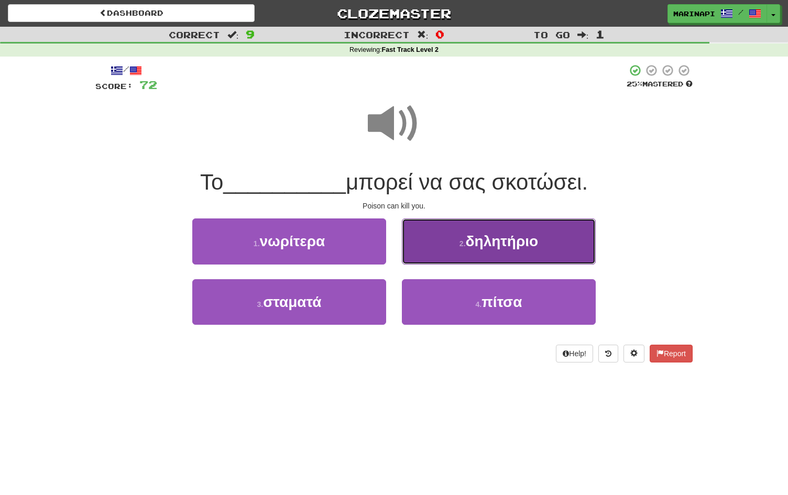
click at [437, 254] on button "2 . δηλητήριο" at bounding box center [499, 241] width 194 height 46
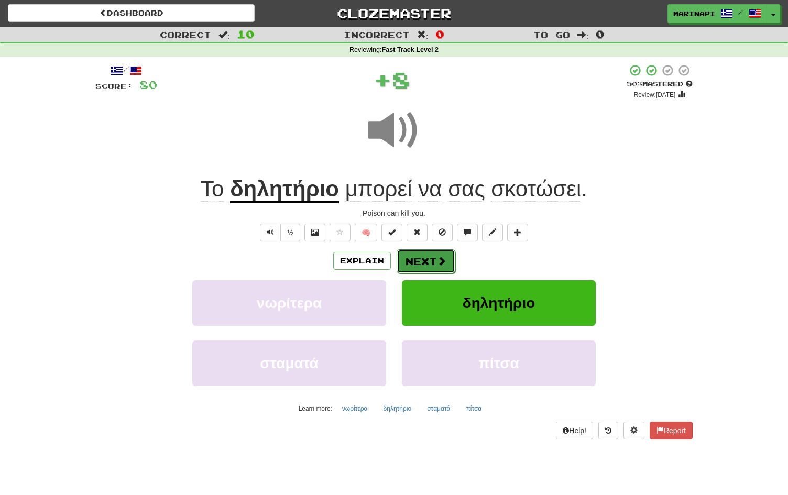
click at [432, 259] on button "Next" at bounding box center [426, 261] width 59 height 24
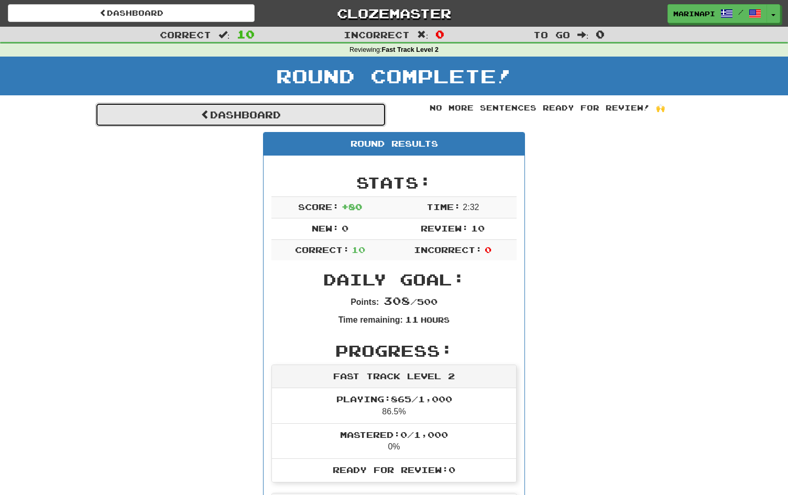
click at [364, 118] on link "Dashboard" at bounding box center [240, 115] width 291 height 24
